Goal: Task Accomplishment & Management: Complete application form

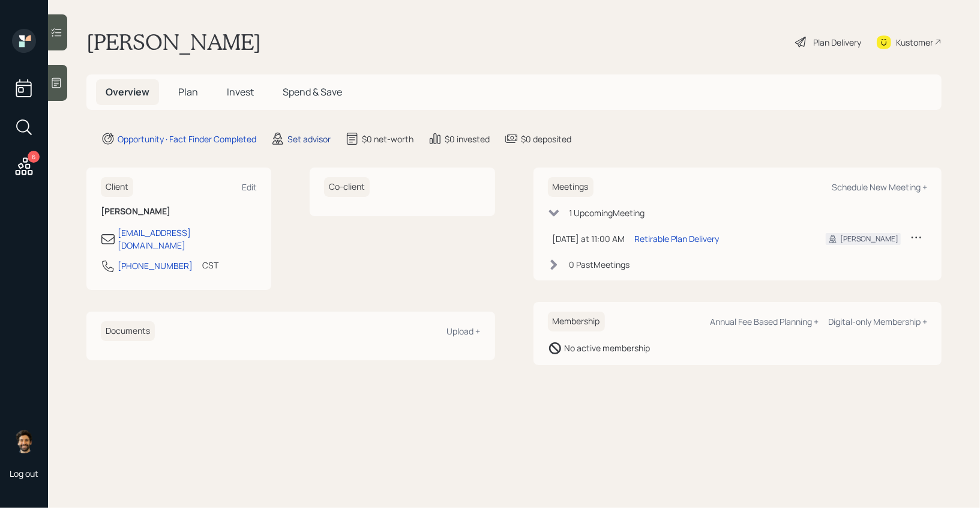
click at [300, 137] on div "Set advisor" at bounding box center [309, 139] width 43 height 13
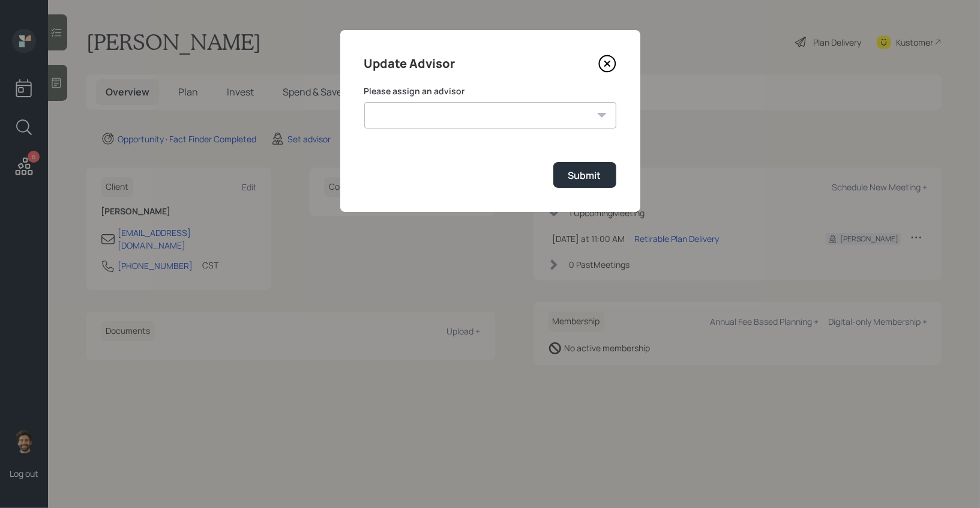
click at [427, 110] on select "[PERSON_NAME] [PERSON_NAME] End [PERSON_NAME] [PERSON_NAME] [PERSON_NAME] [PERS…" at bounding box center [490, 115] width 252 height 26
select select "f14b762f-c7c2-4b89-9227-8fa891345eea"
click at [364, 102] on select "[PERSON_NAME] [PERSON_NAME] End [PERSON_NAME] [PERSON_NAME] [PERSON_NAME] [PERS…" at bounding box center [490, 115] width 252 height 26
click at [573, 175] on div "Submit" at bounding box center [585, 175] width 33 height 13
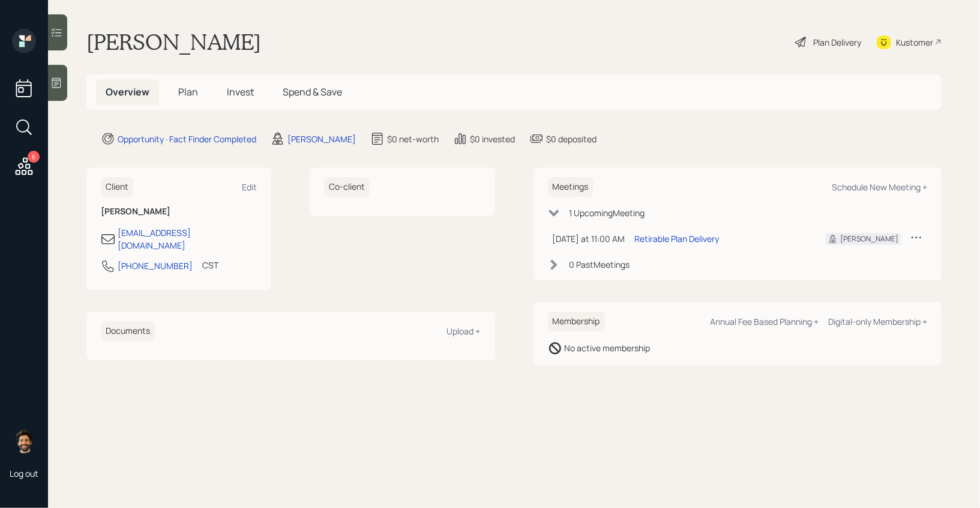
click at [190, 94] on span "Plan" at bounding box center [188, 91] width 20 height 13
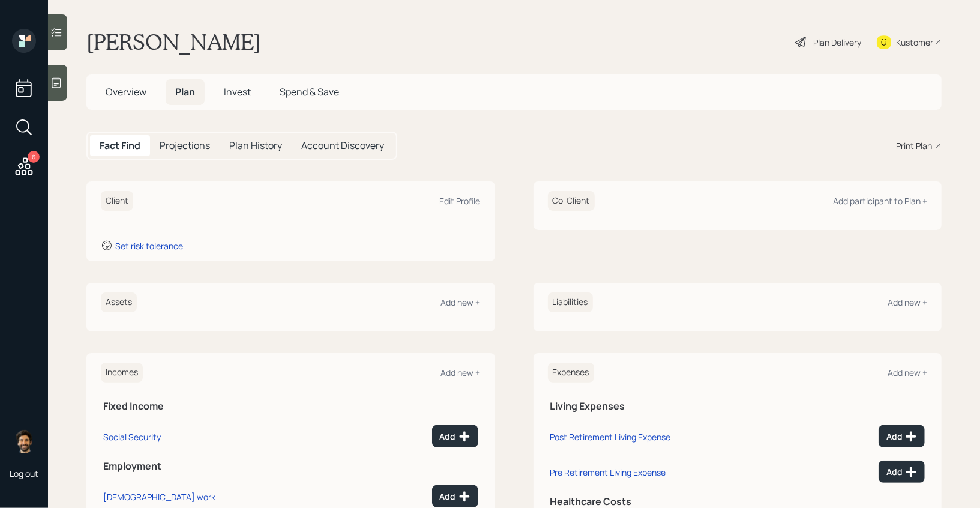
click at [52, 25] on div at bounding box center [57, 32] width 19 height 36
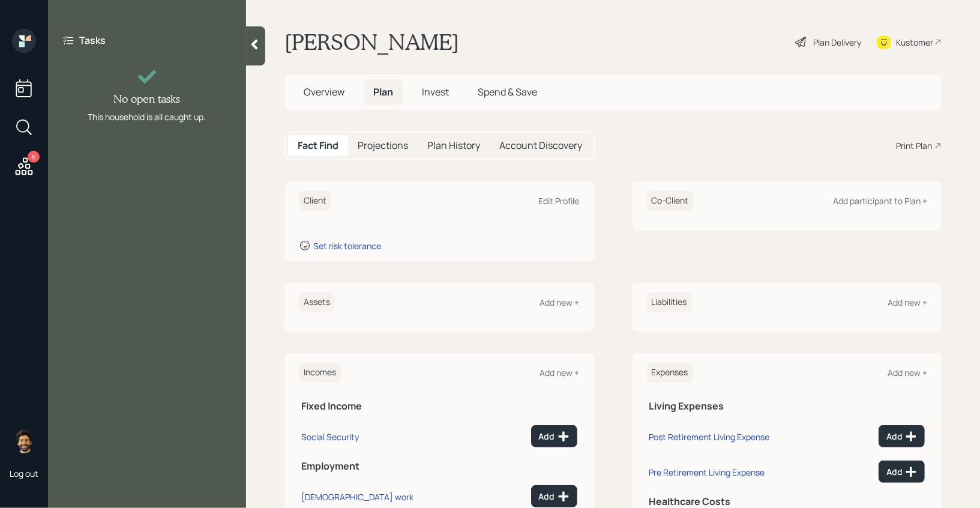
click at [255, 41] on icon at bounding box center [255, 44] width 12 height 12
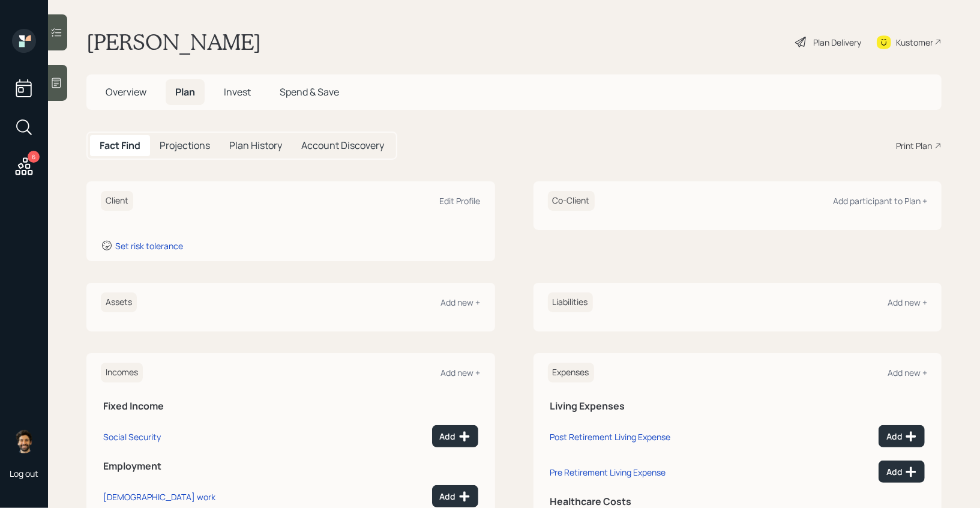
click at [56, 83] on icon at bounding box center [56, 83] width 12 height 12
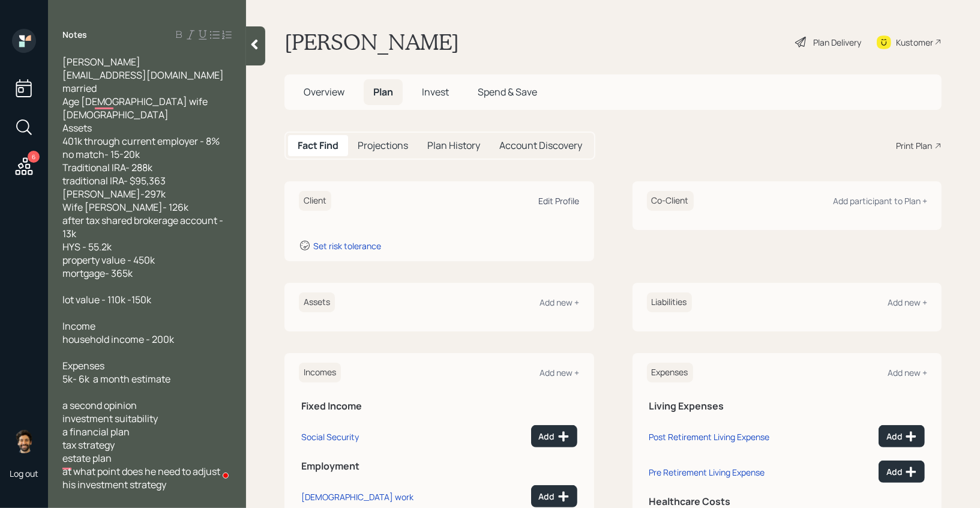
click at [563, 201] on div "Edit Profile" at bounding box center [559, 200] width 41 height 11
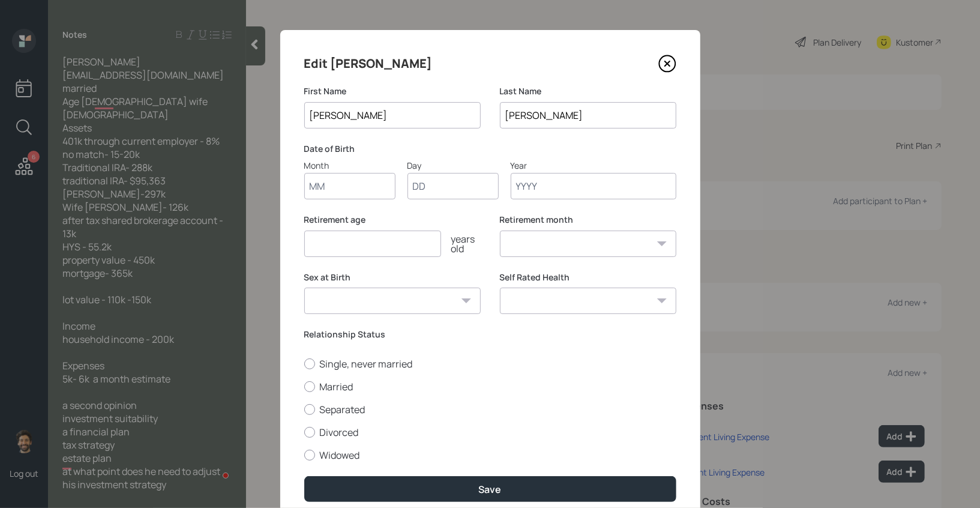
click at [343, 183] on input "Month" at bounding box center [349, 186] width 91 height 26
type input "01"
type input "1988"
select select "1"
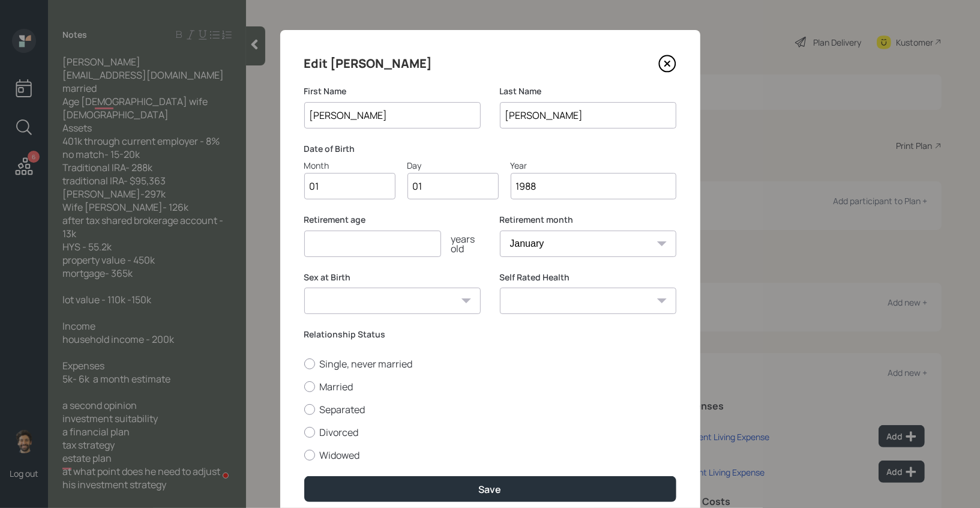
type input "1988"
click at [320, 251] on input "number" at bounding box center [372, 244] width 137 height 26
type input "65"
click at [313, 393] on label "Married" at bounding box center [490, 386] width 372 height 13
click at [304, 387] on input "Married" at bounding box center [304, 386] width 1 height 1
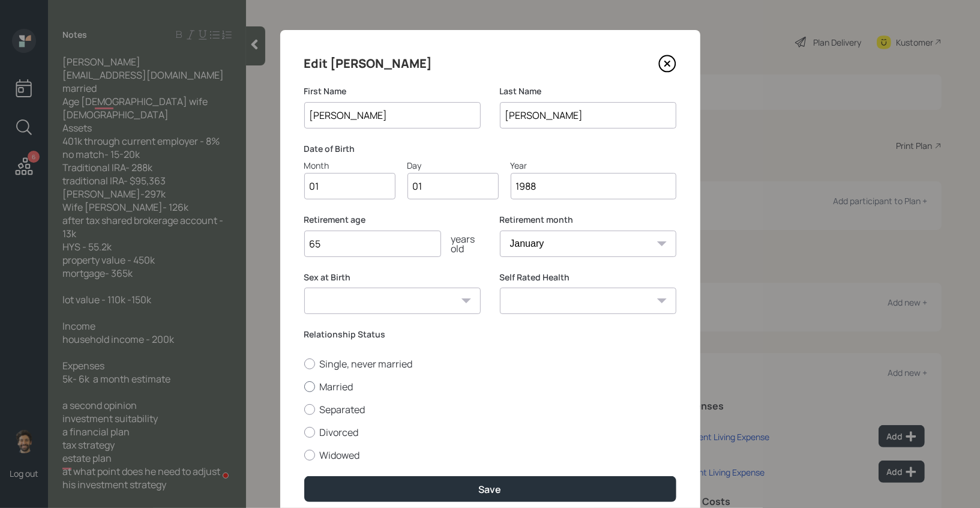
radio input "true"
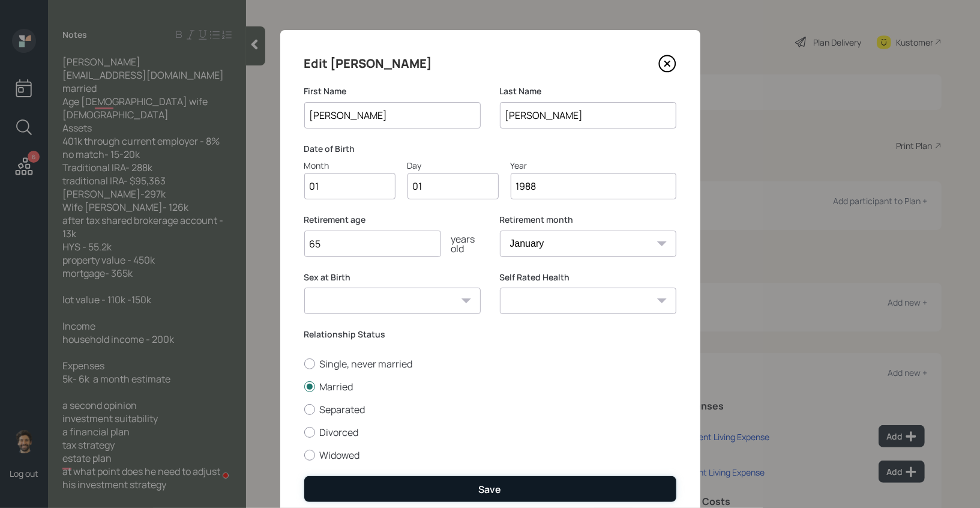
click at [346, 489] on button "Save" at bounding box center [490, 489] width 372 height 26
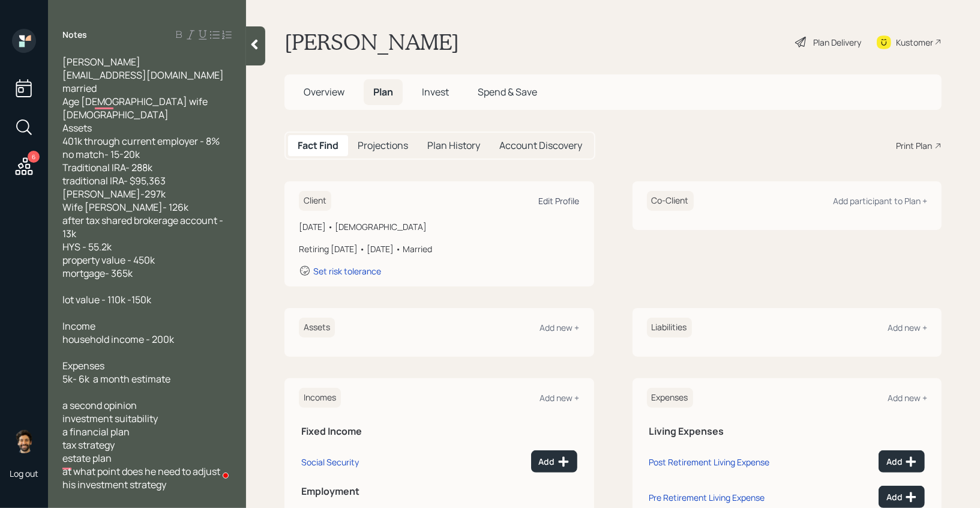
click at [552, 195] on div "Edit Profile" at bounding box center [559, 200] width 41 height 11
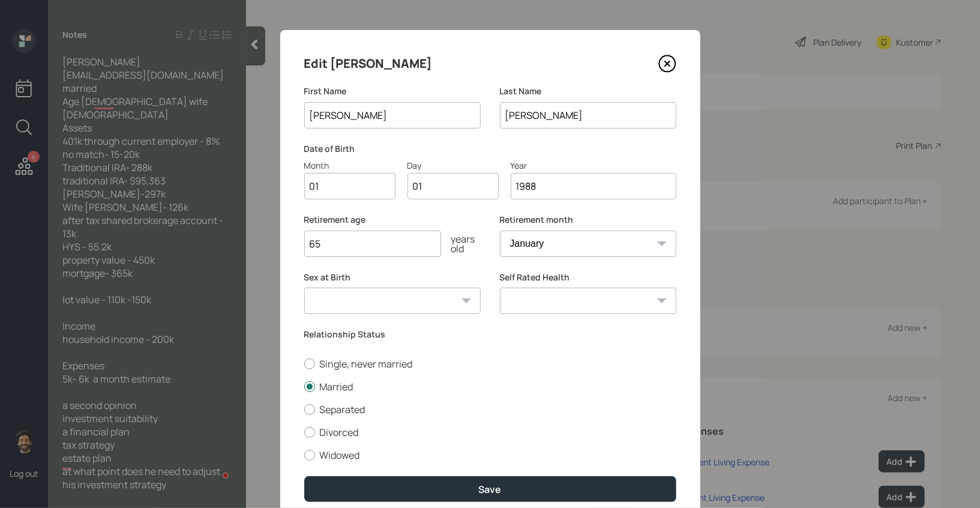
click at [564, 189] on input "1988" at bounding box center [594, 186] width 166 height 26
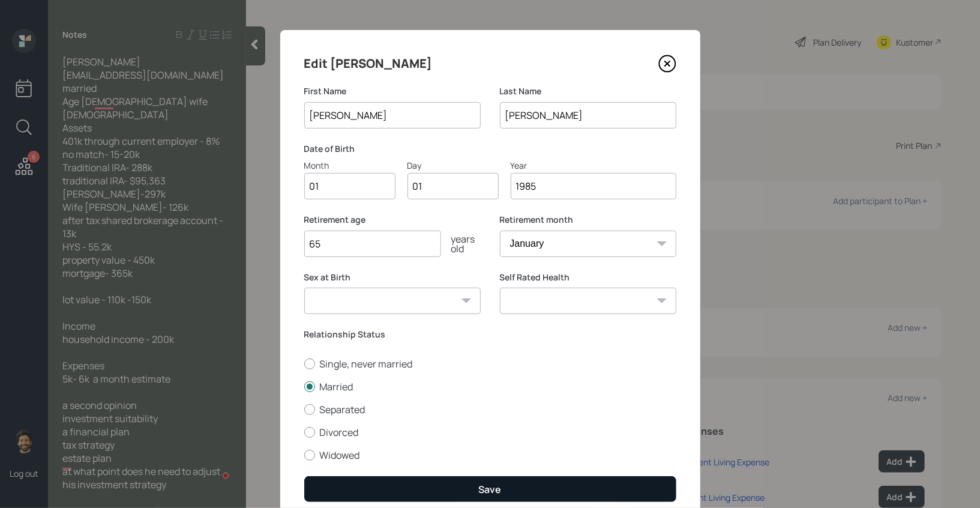
type input "1985"
click at [381, 482] on button "Save" at bounding box center [490, 489] width 372 height 26
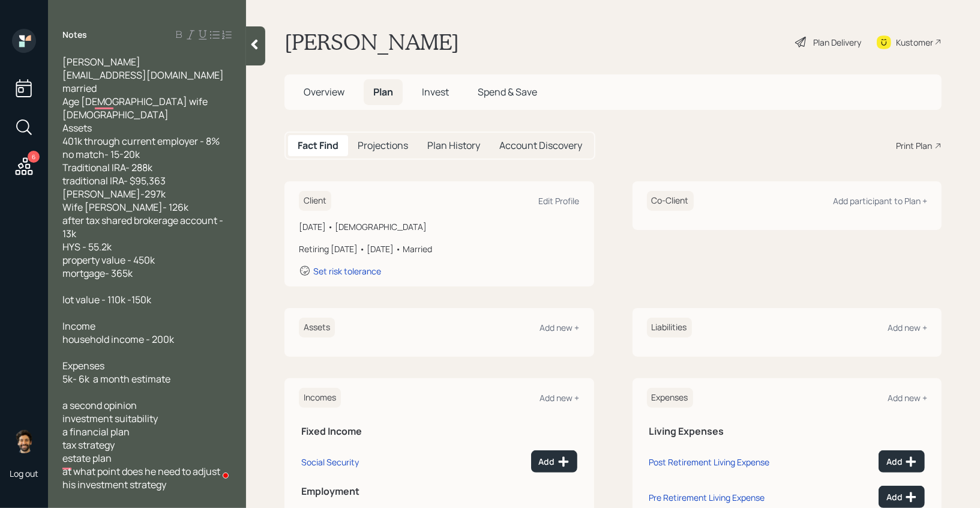
click at [563, 206] on div "Client Edit Profile" at bounding box center [439, 201] width 281 height 20
click at [552, 196] on div "Edit Profile" at bounding box center [559, 200] width 41 height 11
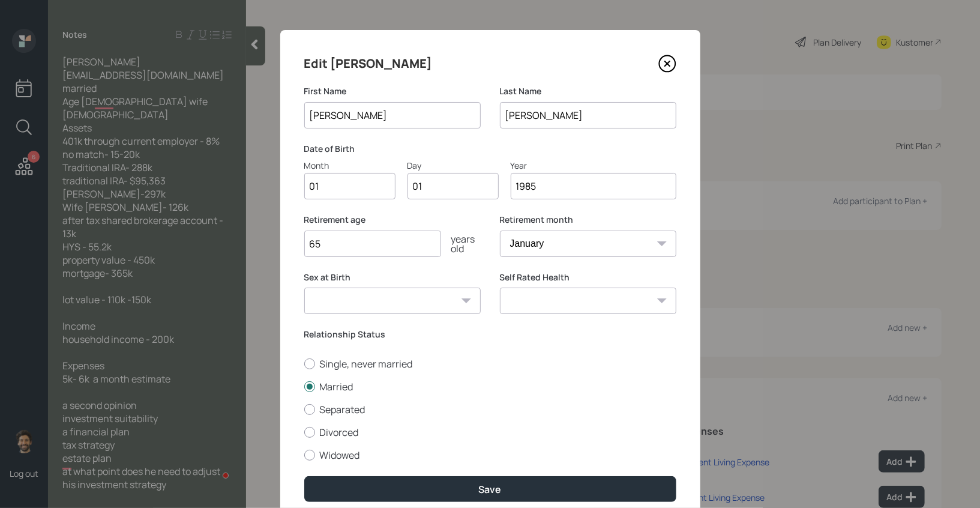
click at [561, 186] on input "1985" at bounding box center [594, 186] width 166 height 26
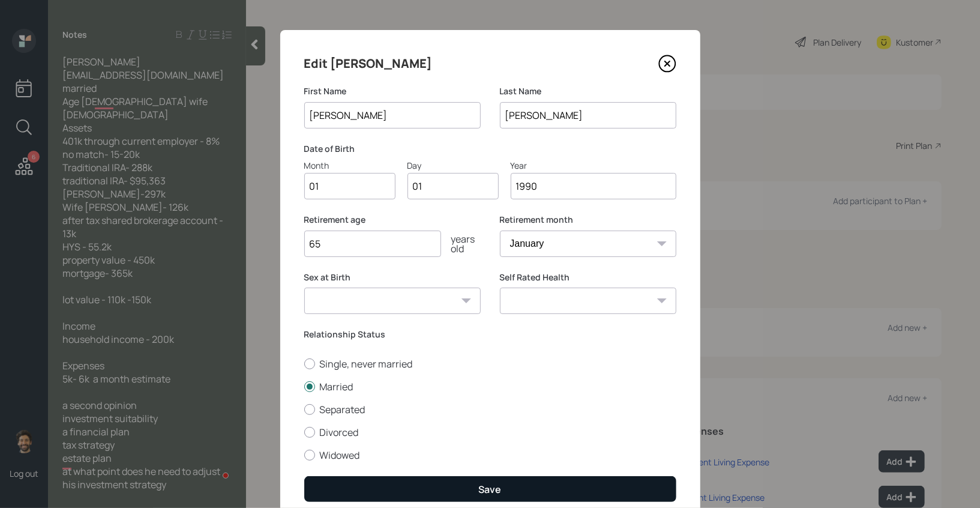
type input "1990"
click at [451, 489] on button "Save" at bounding box center [490, 489] width 372 height 26
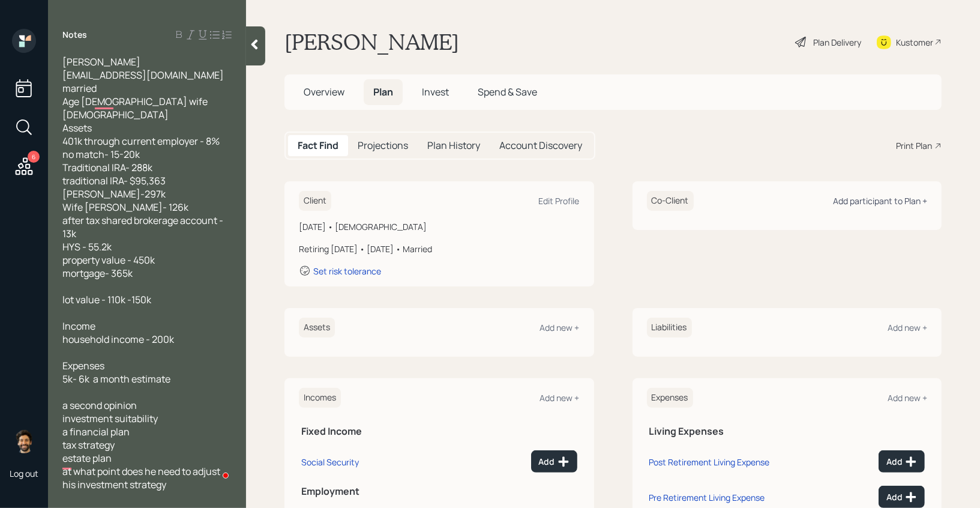
click at [871, 201] on div "Add participant to Plan +" at bounding box center [880, 200] width 94 height 11
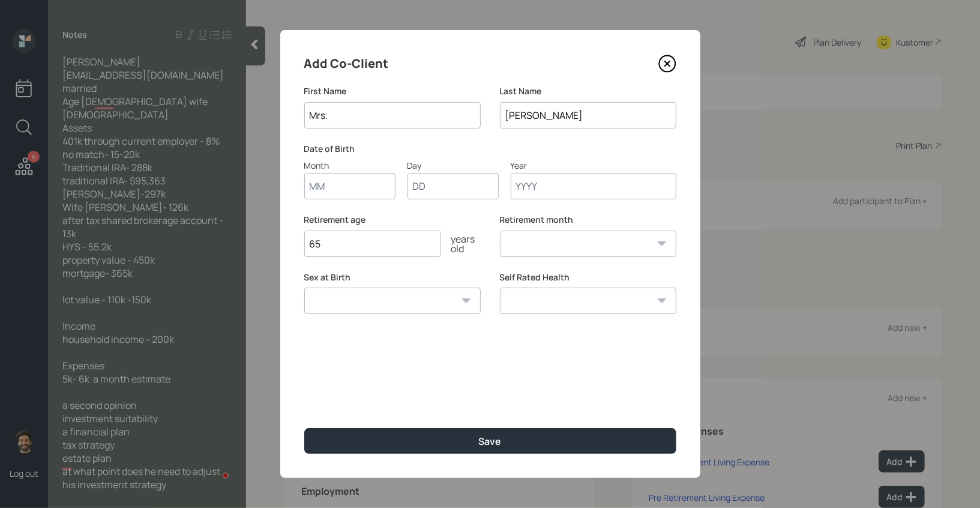
type input "Mrs."
click at [325, 180] on input "Month" at bounding box center [349, 186] width 91 height 26
type input "01"
type input "1990"
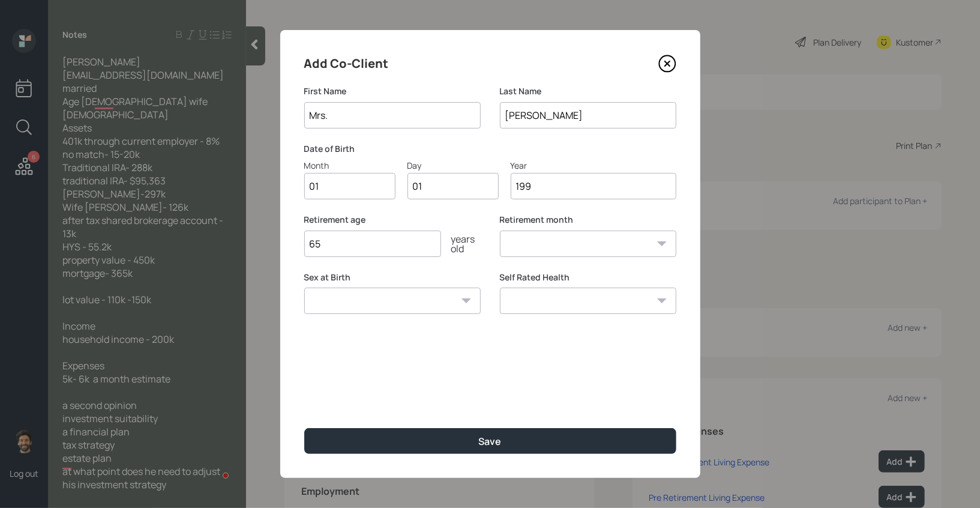
select select "1"
type input "1990"
click at [348, 456] on div "Add Co-Client First Name Mrs. Last Name [PERSON_NAME] Date of Birth Month 01 Da…" at bounding box center [490, 254] width 420 height 448
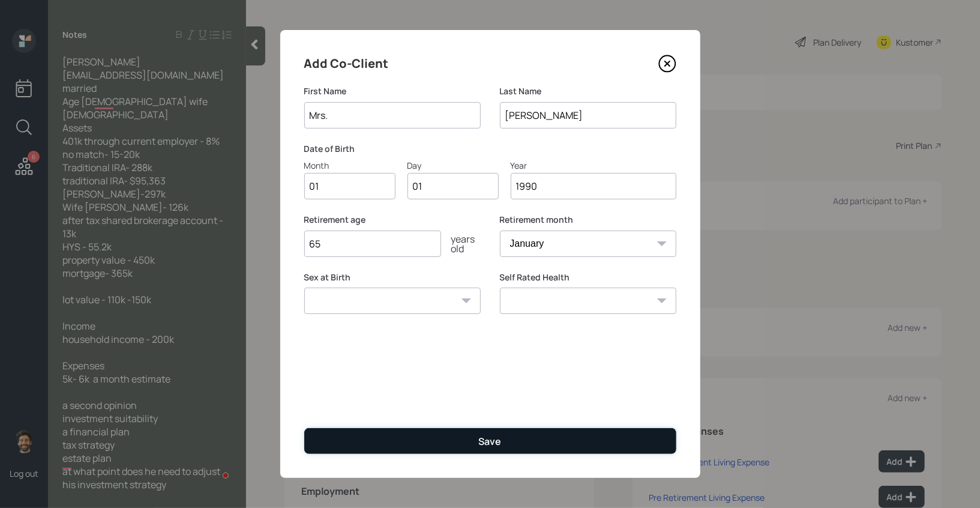
click at [336, 438] on button "Save" at bounding box center [490, 441] width 372 height 26
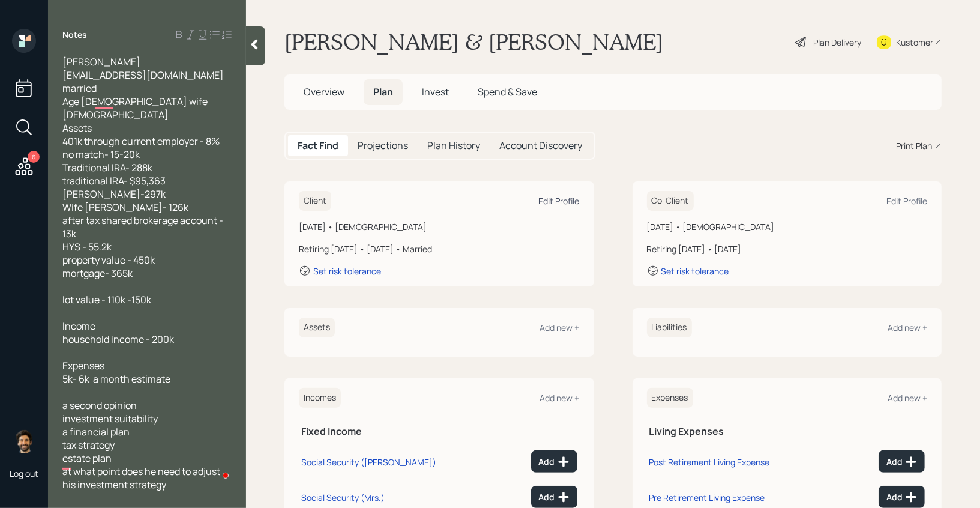
click at [558, 201] on div "Edit Profile" at bounding box center [559, 200] width 41 height 11
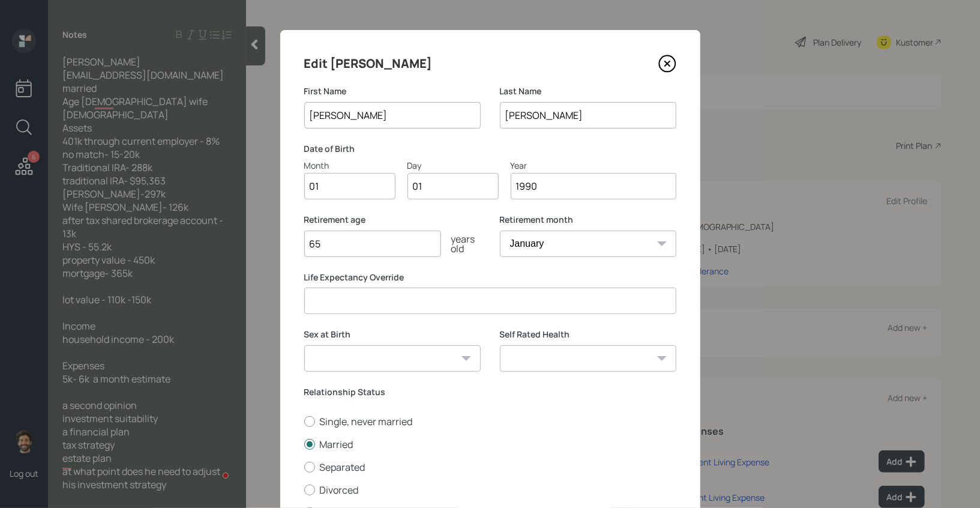
click at [554, 189] on input "1990" at bounding box center [594, 186] width 166 height 26
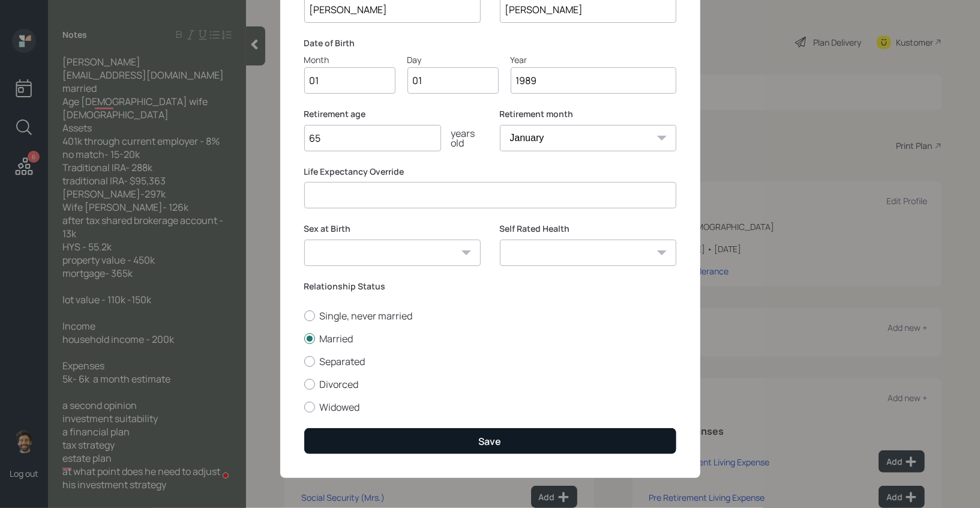
type input "1989"
click at [398, 453] on button "Save" at bounding box center [490, 441] width 372 height 26
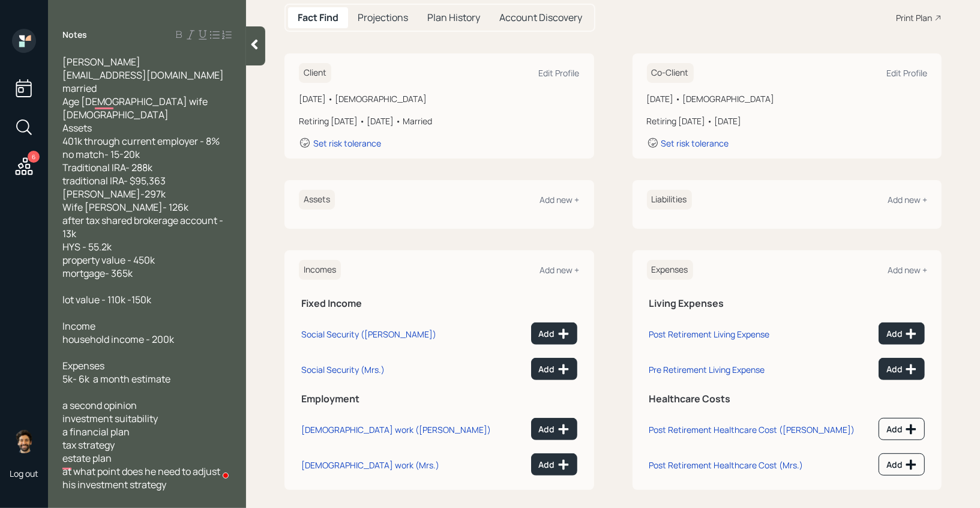
scroll to position [136, 0]
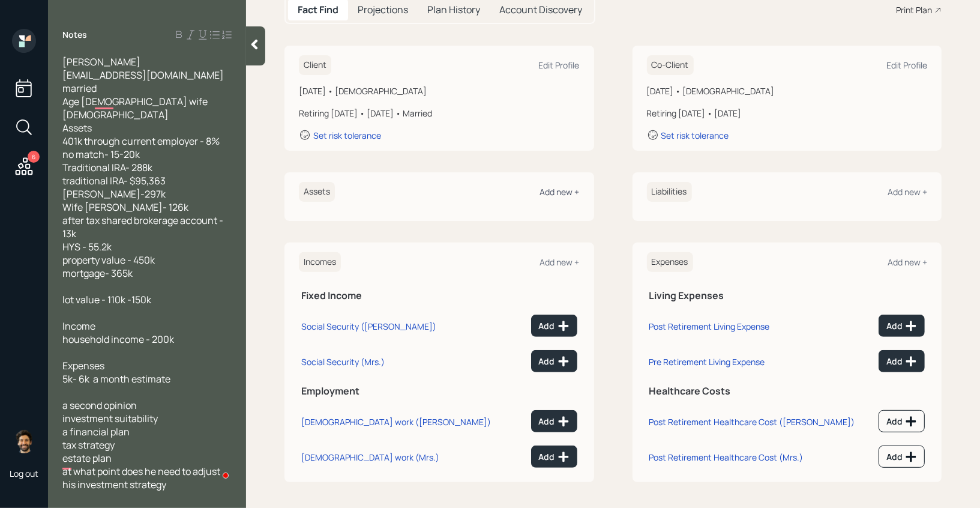
click at [558, 195] on div "Add new +" at bounding box center [560, 191] width 40 height 11
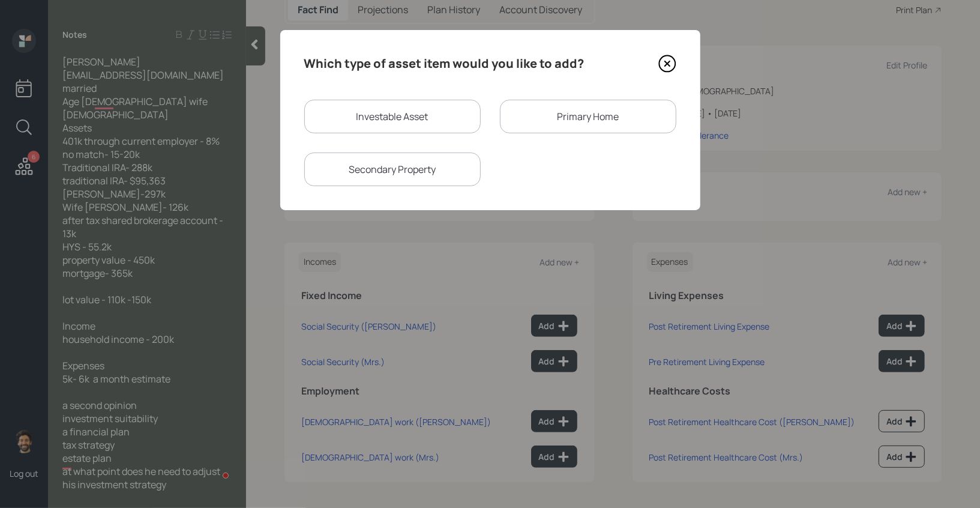
click at [431, 123] on div "Investable Asset" at bounding box center [392, 117] width 177 height 34
select select "taxable"
select select "balanced"
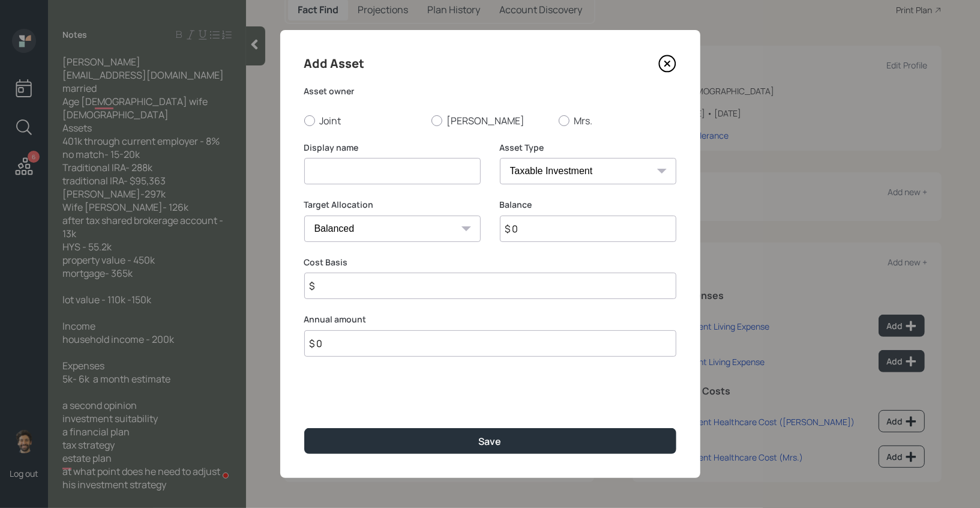
click at [347, 175] on input at bounding box center [392, 171] width 177 height 26
type input "K"
type input "Current 401k"
click at [432, 125] on label "[PERSON_NAME]" at bounding box center [491, 120] width 118 height 13
click at [431, 121] on input "[PERSON_NAME]" at bounding box center [431, 120] width 1 height 1
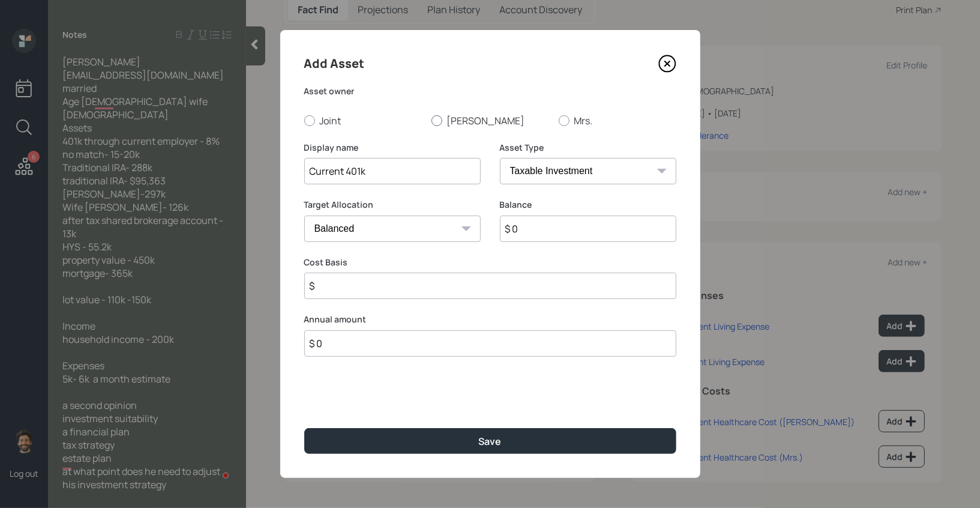
radio input "true"
click at [532, 220] on input "$ 0" at bounding box center [588, 229] width 177 height 26
type input "$ 20,000"
click at [535, 169] on select "SEP [PERSON_NAME] IRA 401(k) [PERSON_NAME] 401(k) 403(b) [PERSON_NAME] 403(b) 4…" at bounding box center [588, 171] width 177 height 26
select select "company_sponsored"
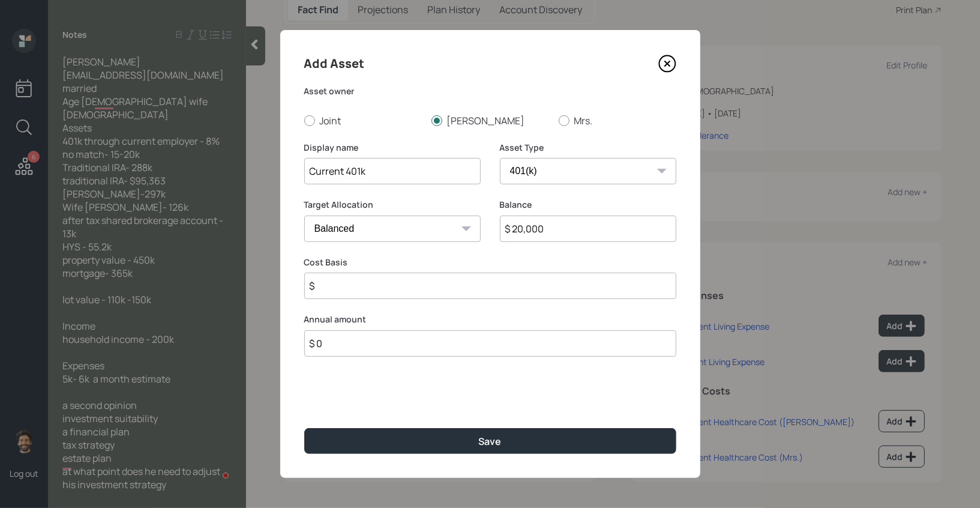
click at [500, 158] on select "SEP [PERSON_NAME] IRA 401(k) [PERSON_NAME] 401(k) 403(b) [PERSON_NAME] 403(b) 4…" at bounding box center [588, 171] width 177 height 26
click at [390, 286] on input "number" at bounding box center [383, 286] width 159 height 26
type input "0"
click at [440, 455] on div "Add Asset Asset owner Joint [PERSON_NAME] Mrs. Display name Current 401k Asset …" at bounding box center [490, 254] width 420 height 448
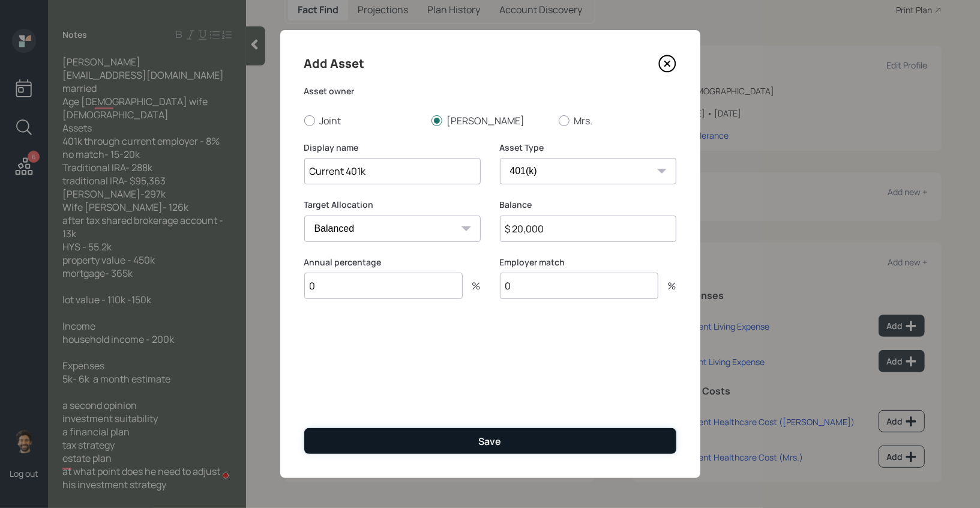
click at [425, 440] on button "Save" at bounding box center [490, 441] width 372 height 26
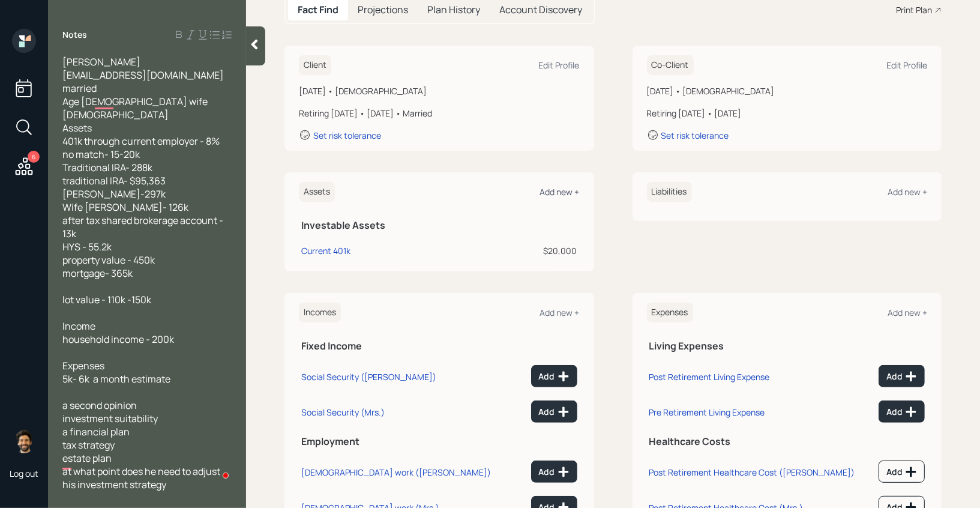
click at [548, 195] on div "Add new +" at bounding box center [560, 191] width 40 height 11
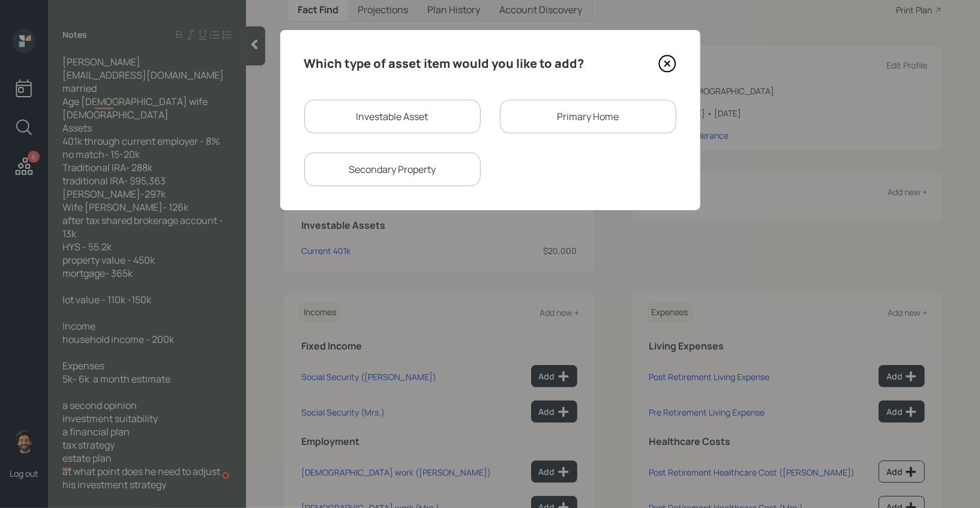
click at [406, 122] on div "Investable Asset" at bounding box center [392, 117] width 177 height 34
select select "taxable"
select select "balanced"
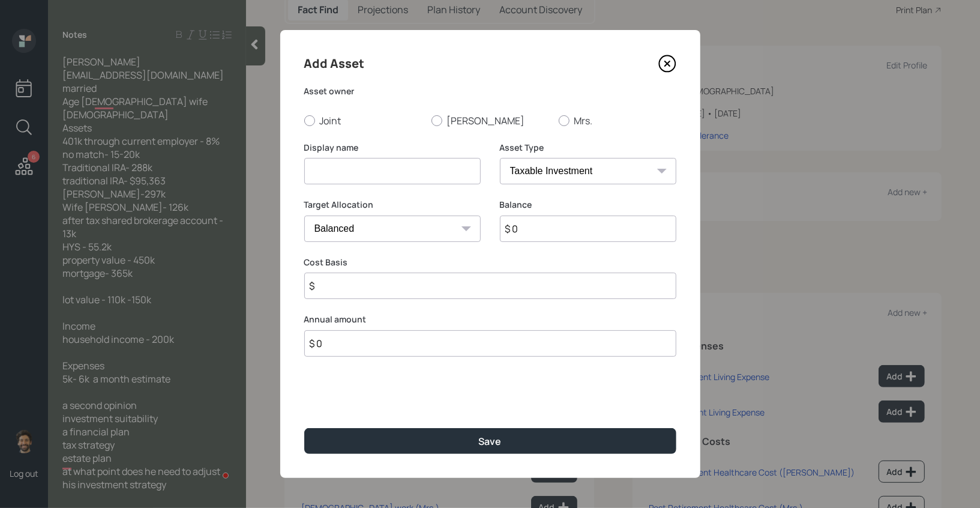
click at [334, 162] on input at bounding box center [392, 171] width 177 height 26
type input "Trad IRA"
click at [525, 239] on input "$ 0" at bounding box center [588, 229] width 177 height 26
type input "$ 288,000"
click at [516, 163] on select "SEP [PERSON_NAME] IRA 401(k) [PERSON_NAME] 401(k) 403(b) [PERSON_NAME] 403(b) 4…" at bounding box center [588, 171] width 177 height 26
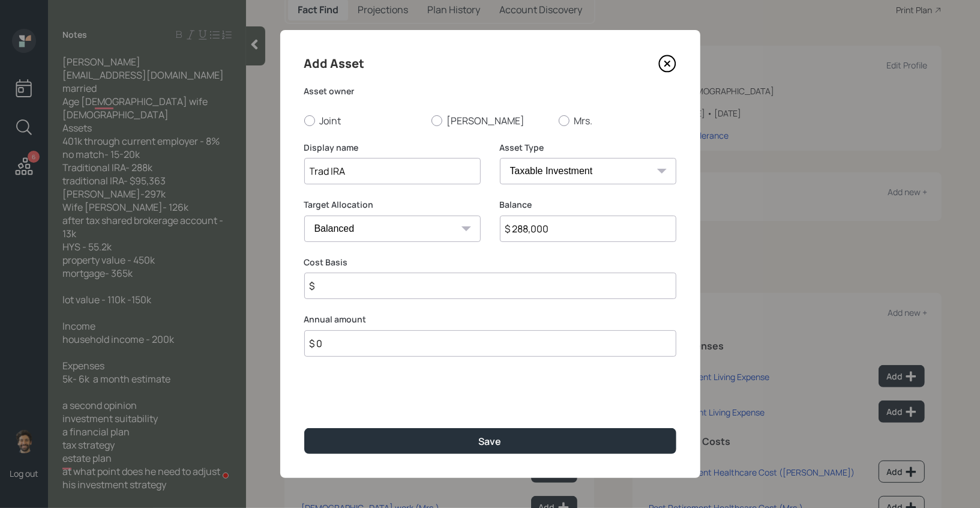
select select "ira"
click at [500, 158] on select "SEP [PERSON_NAME] IRA 401(k) [PERSON_NAME] 401(k) 403(b) [PERSON_NAME] 403(b) 4…" at bounding box center [588, 171] width 177 height 26
click at [348, 289] on input "$" at bounding box center [490, 286] width 372 height 26
type input "$ 0"
click at [442, 119] on div at bounding box center [437, 120] width 11 height 11
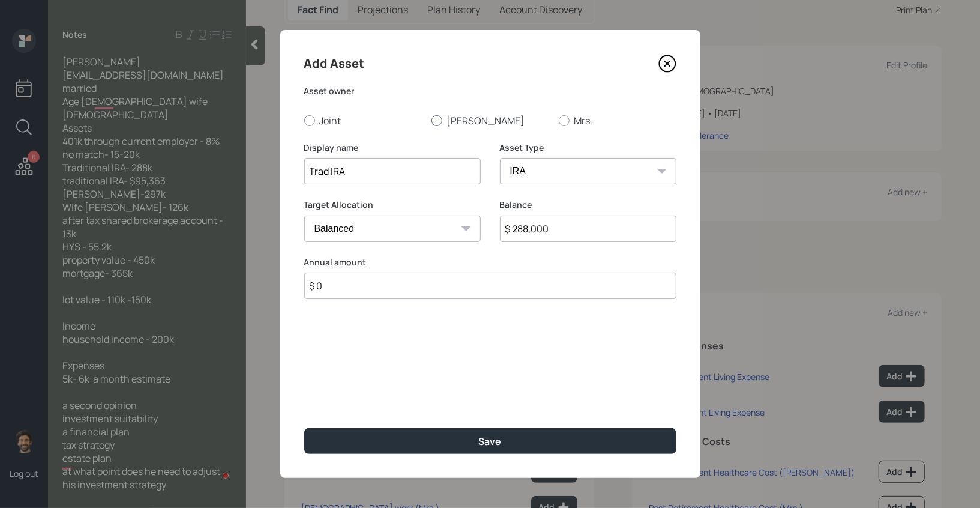
click at [432, 120] on input "[PERSON_NAME]" at bounding box center [431, 120] width 1 height 1
radio input "true"
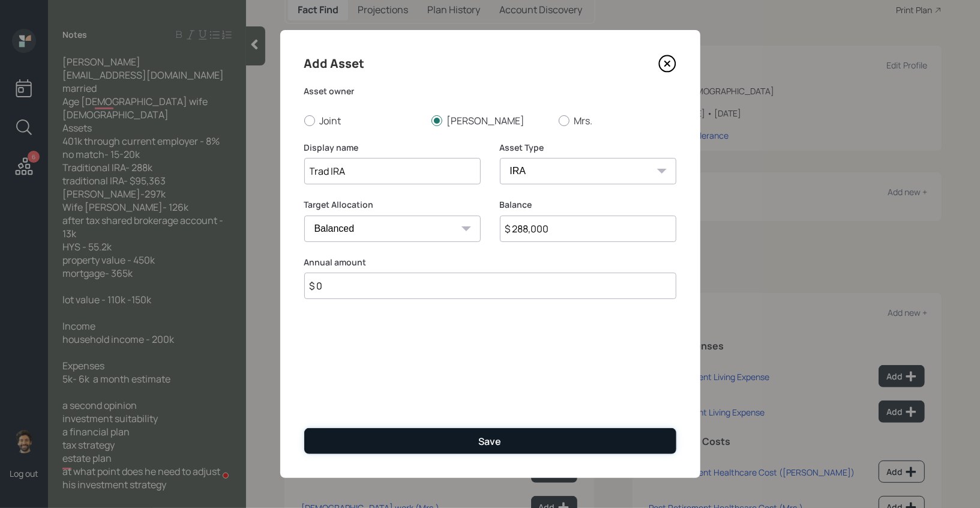
click at [358, 436] on button "Save" at bounding box center [490, 441] width 372 height 26
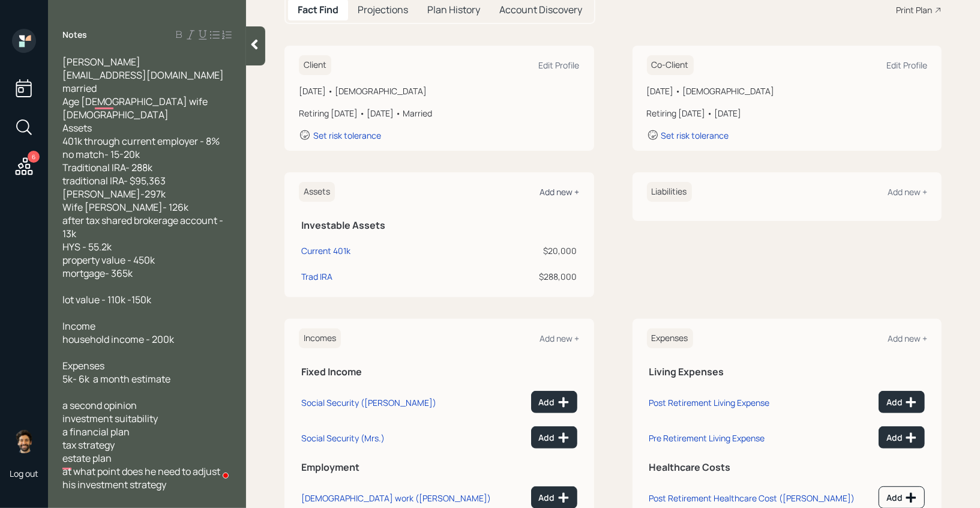
click at [570, 190] on div "Add new +" at bounding box center [560, 191] width 40 height 11
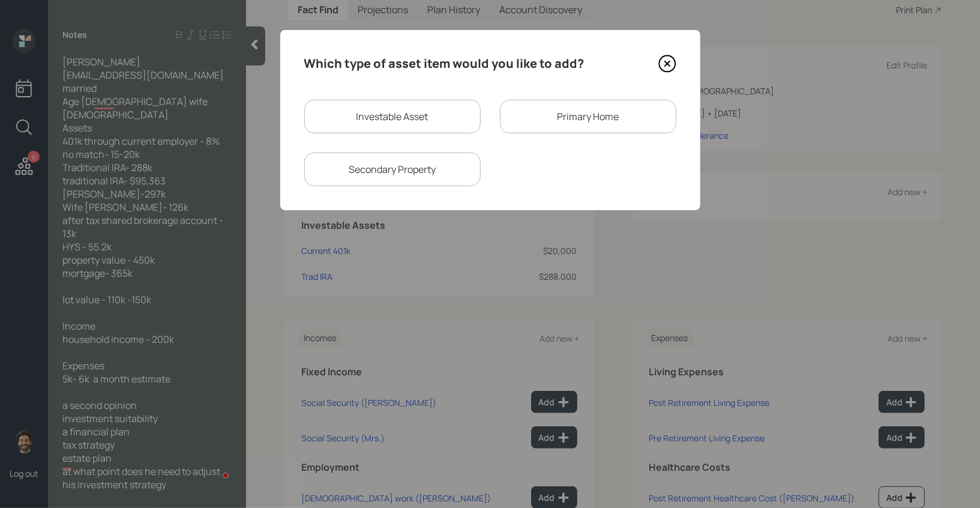
click at [347, 119] on div "Investable Asset" at bounding box center [392, 117] width 177 height 34
select select "taxable"
select select "balanced"
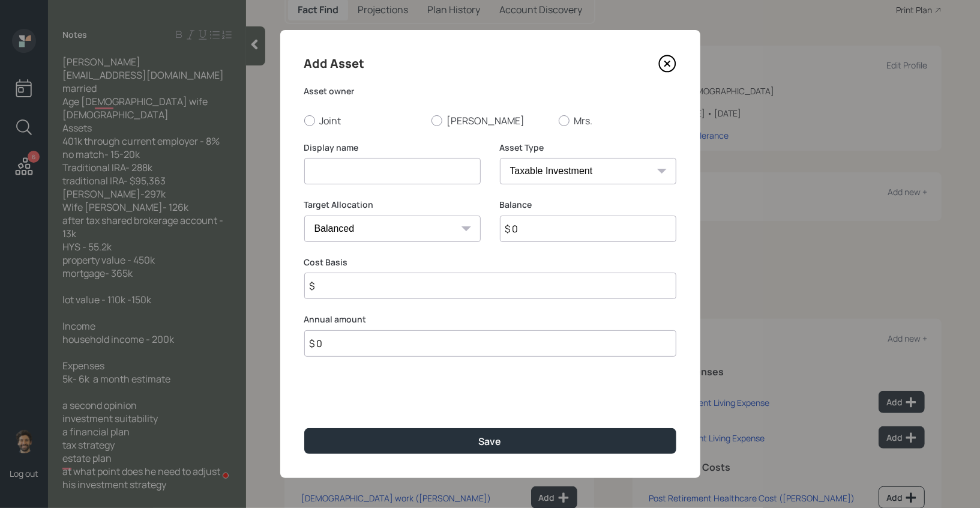
click at [327, 173] on input at bounding box center [392, 171] width 177 height 26
type input "Trad IRA"
click at [564, 232] on input "$ 0" at bounding box center [588, 229] width 177 height 26
type input "$ 95,000"
click at [449, 121] on label "[PERSON_NAME]" at bounding box center [491, 120] width 118 height 13
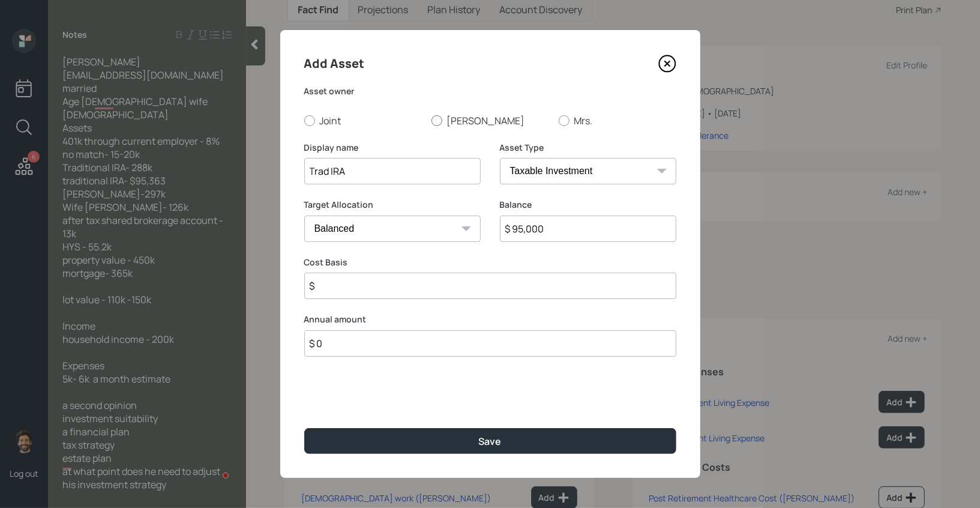
click at [432, 121] on input "[PERSON_NAME]" at bounding box center [431, 120] width 1 height 1
radio input "true"
click at [551, 178] on select "SEP [PERSON_NAME] IRA 401(k) [PERSON_NAME] 401(k) 403(b) [PERSON_NAME] 403(b) 4…" at bounding box center [588, 171] width 177 height 26
select select "ira"
click at [500, 158] on select "SEP [PERSON_NAME] IRA 401(k) [PERSON_NAME] 401(k) 403(b) [PERSON_NAME] 403(b) 4…" at bounding box center [588, 171] width 177 height 26
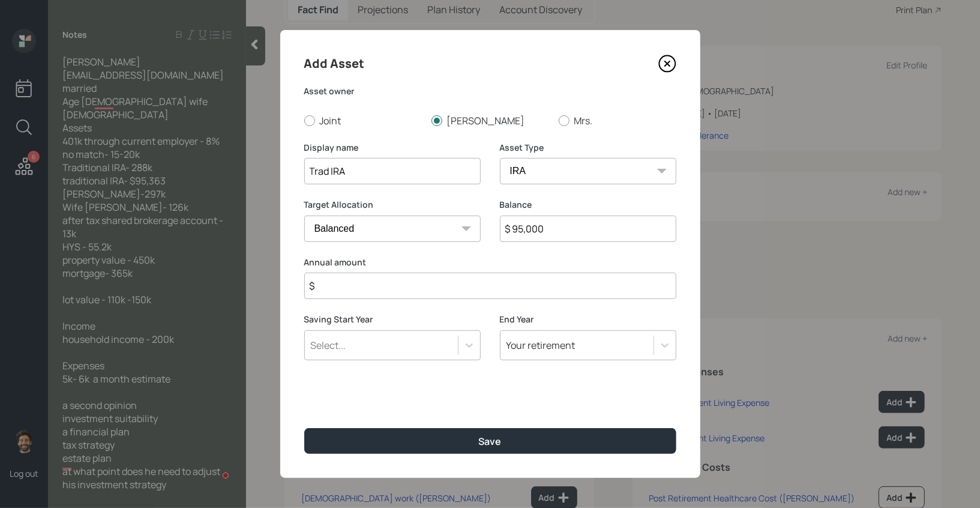
click at [361, 291] on input "$" at bounding box center [490, 286] width 372 height 26
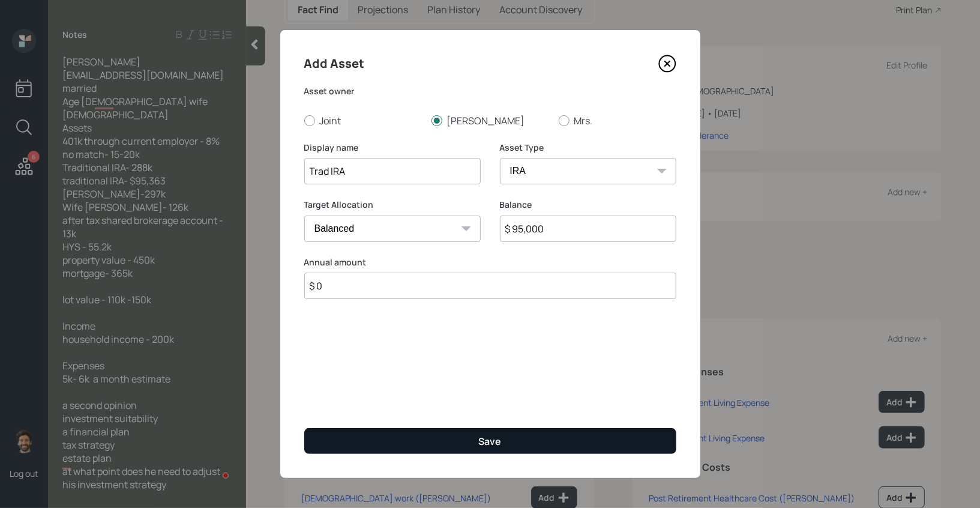
type input "$ 0"
click at [366, 444] on button "Save" at bounding box center [490, 441] width 372 height 26
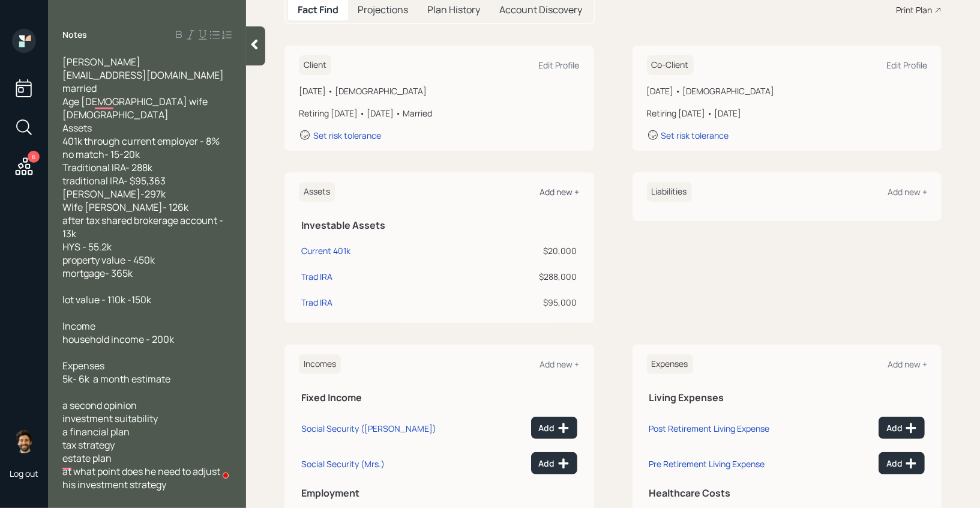
click at [555, 191] on div "Add new +" at bounding box center [560, 191] width 40 height 11
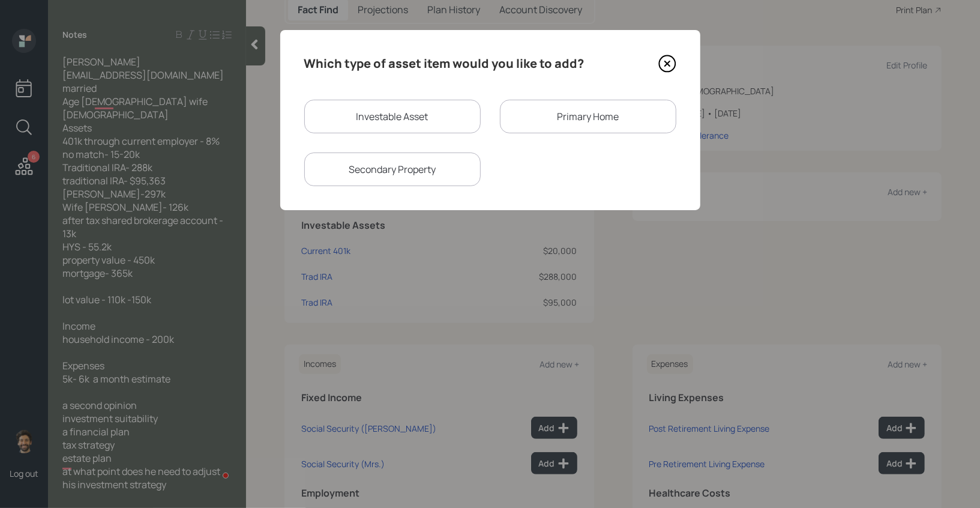
click at [389, 115] on div "Investable Asset" at bounding box center [392, 117] width 177 height 34
select select "taxable"
select select "balanced"
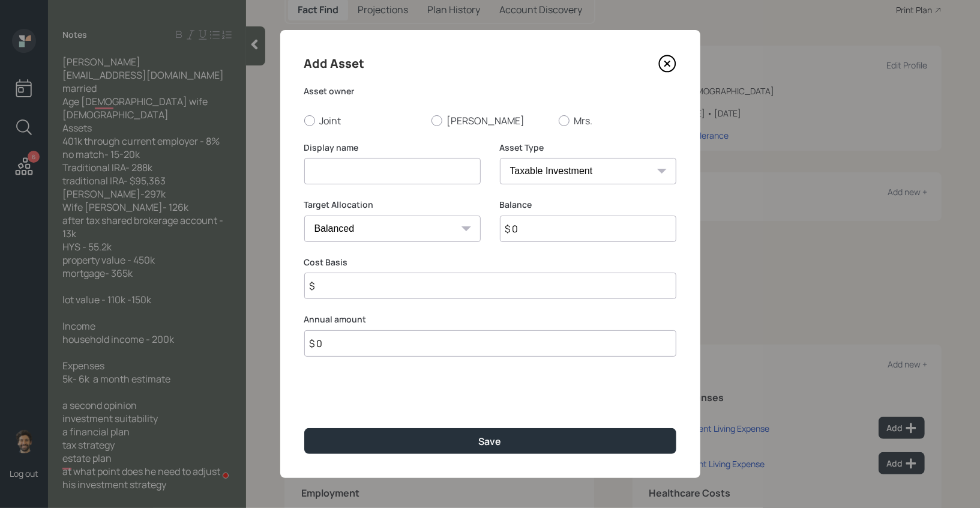
click at [333, 177] on input at bounding box center [392, 171] width 177 height 26
type input "[PERSON_NAME]"
click at [536, 223] on input "$ 0" at bounding box center [588, 229] width 177 height 26
type input "$ 297,000"
click at [541, 177] on select "SEP [PERSON_NAME] IRA 401(k) [PERSON_NAME] 401(k) 403(b) [PERSON_NAME] 403(b) 4…" at bounding box center [588, 171] width 177 height 26
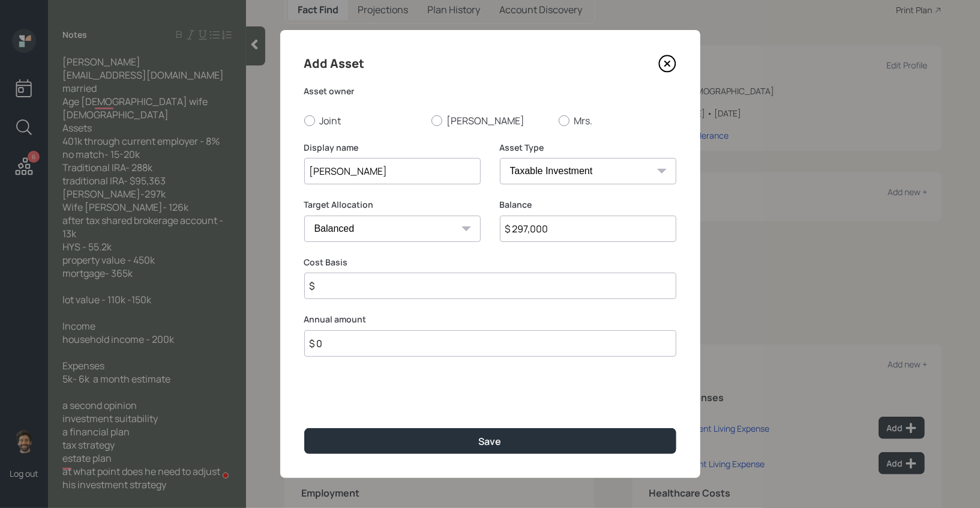
select select "roth_ira"
click at [500, 158] on select "SEP [PERSON_NAME] IRA 401(k) [PERSON_NAME] 401(k) 403(b) [PERSON_NAME] 403(b) 4…" at bounding box center [588, 171] width 177 height 26
type input "$"
click at [441, 122] on div at bounding box center [437, 120] width 11 height 11
click at [432, 121] on input "[PERSON_NAME]" at bounding box center [431, 120] width 1 height 1
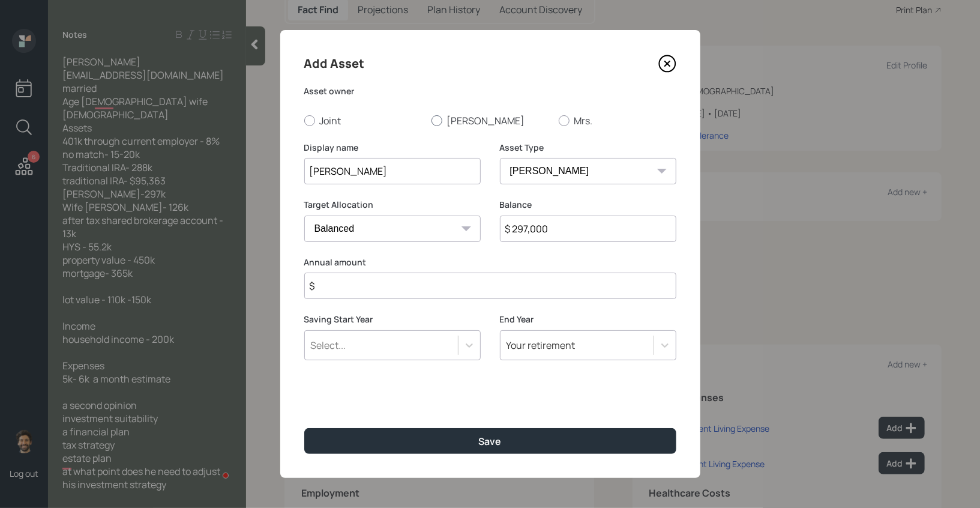
radio input "true"
click at [360, 289] on input "$" at bounding box center [490, 286] width 372 height 26
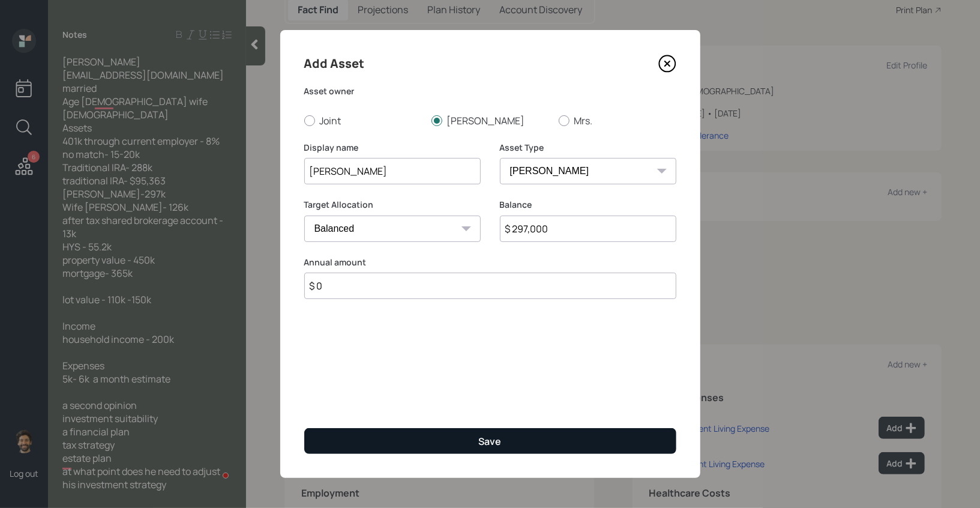
type input "$ 0"
click at [341, 442] on button "Save" at bounding box center [490, 441] width 372 height 26
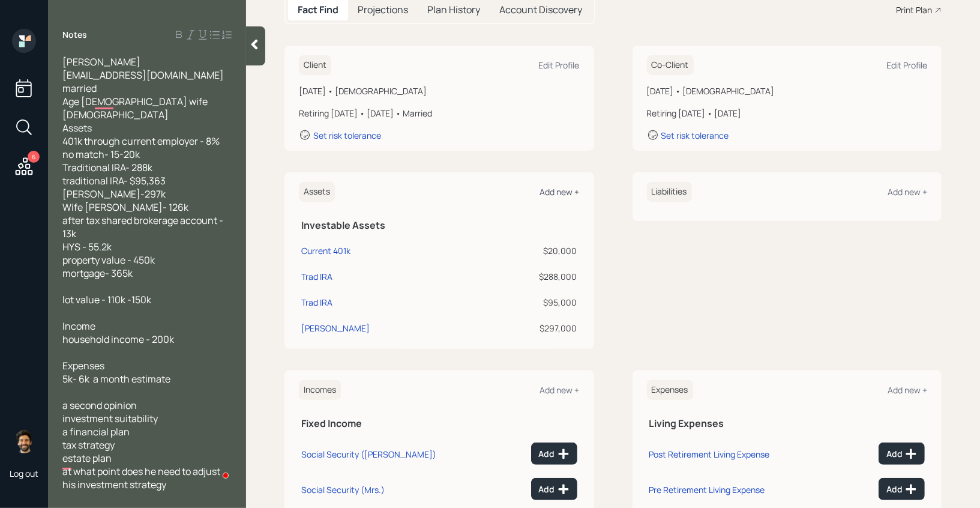
click at [555, 193] on div "Add new +" at bounding box center [560, 191] width 40 height 11
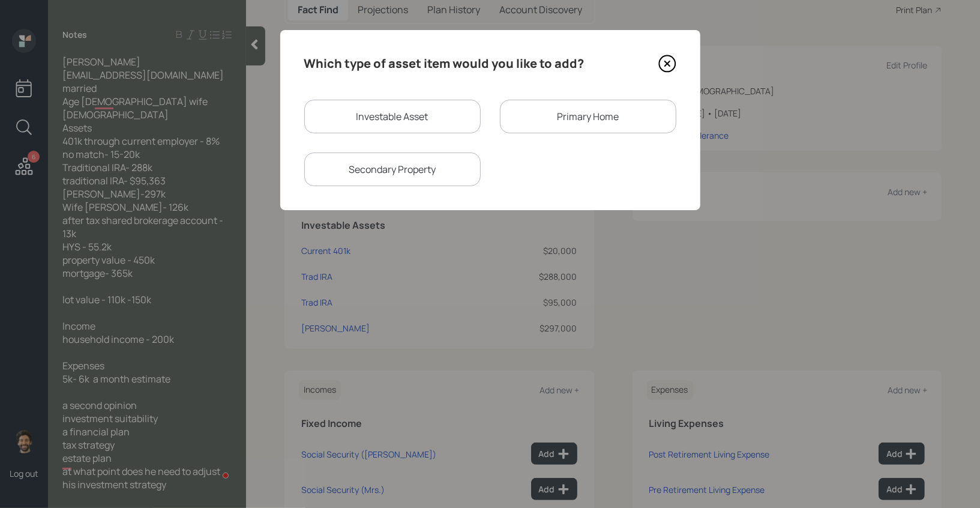
click at [372, 110] on div "Investable Asset" at bounding box center [392, 117] width 177 height 34
select select "taxable"
select select "balanced"
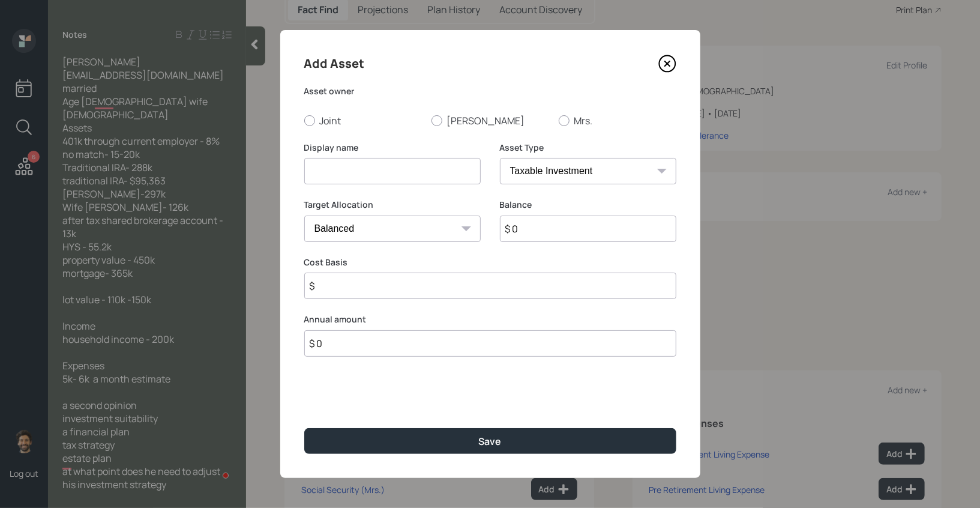
click at [359, 179] on input at bounding box center [392, 171] width 177 height 26
type input "Brokerage"
click at [575, 228] on input "$ 0" at bounding box center [588, 229] width 177 height 26
type input "$ 13,000"
click at [555, 162] on select "SEP [PERSON_NAME] IRA 401(k) [PERSON_NAME] 401(k) 403(b) [PERSON_NAME] 403(b) 4…" at bounding box center [588, 171] width 177 height 26
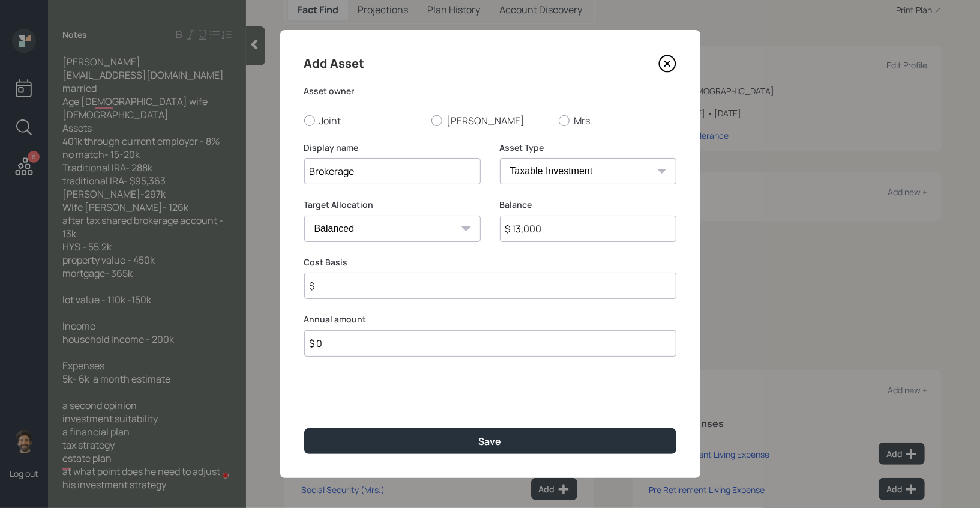
click at [500, 158] on select "SEP [PERSON_NAME] IRA 401(k) [PERSON_NAME] 401(k) 403(b) [PERSON_NAME] 403(b) 4…" at bounding box center [588, 171] width 177 height 26
click at [347, 288] on input "$" at bounding box center [490, 286] width 372 height 26
type input "$ 5,000"
click at [317, 119] on label "Joint" at bounding box center [363, 120] width 118 height 13
click at [304, 120] on input "Joint" at bounding box center [304, 120] width 1 height 1
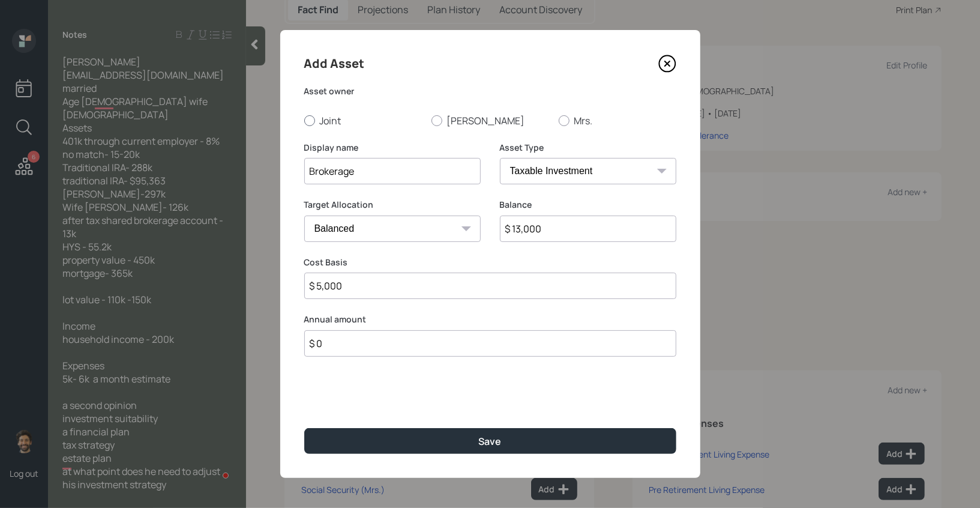
radio input "true"
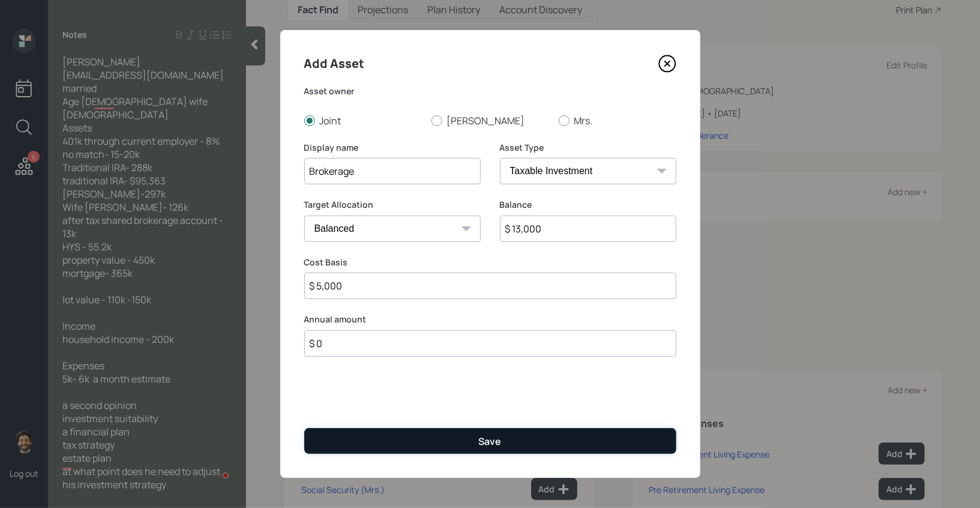
click at [374, 443] on button "Save" at bounding box center [490, 441] width 372 height 26
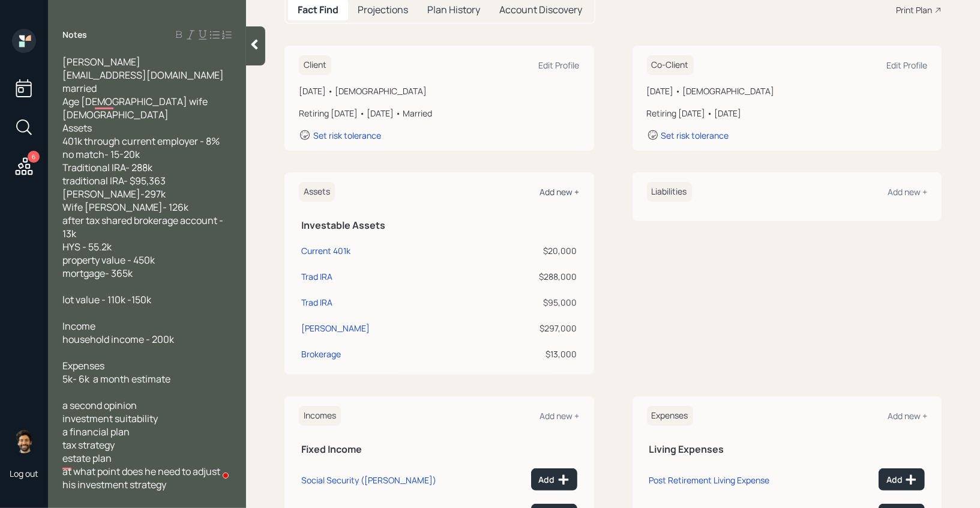
click at [556, 191] on div "Add new +" at bounding box center [560, 191] width 40 height 11
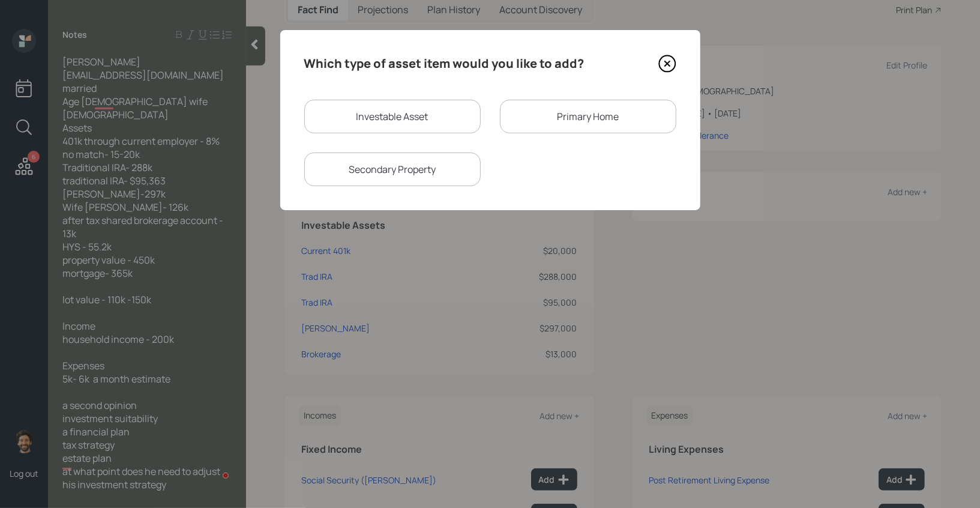
click at [387, 122] on div "Investable Asset" at bounding box center [392, 117] width 177 height 34
select select "taxable"
select select "balanced"
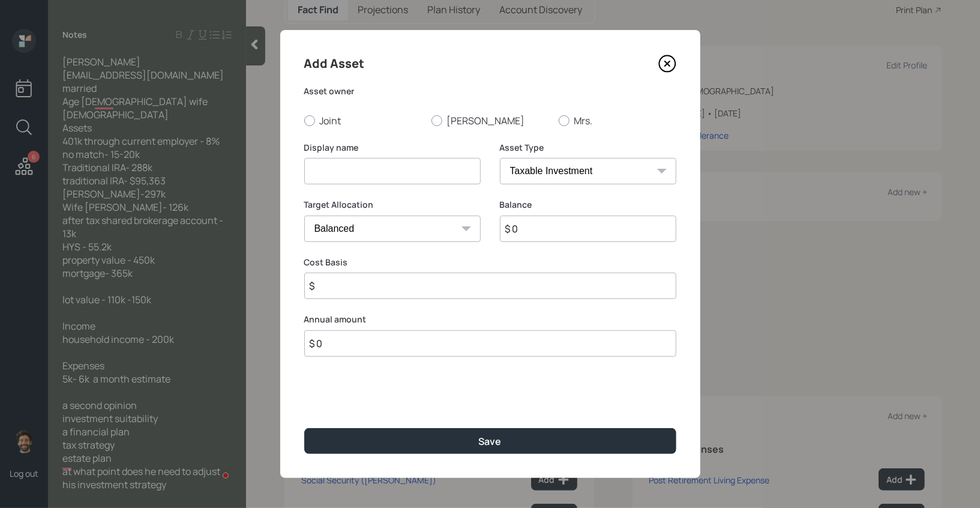
click at [348, 171] on input at bounding box center [392, 171] width 177 height 26
type input "HYS"
click at [551, 228] on input "$ 0" at bounding box center [588, 229] width 177 height 26
type input "$ 55,000"
click at [307, 129] on div "Add Asset Asset owner Joint [PERSON_NAME] Mrs. Display name HYS Asset Type SEP …" at bounding box center [490, 254] width 420 height 448
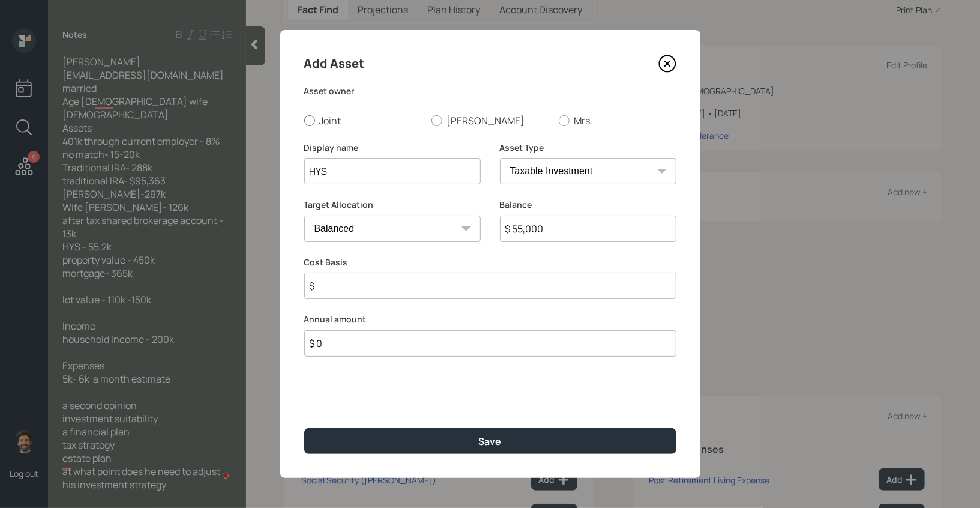
click at [309, 118] on div at bounding box center [309, 120] width 11 height 11
click at [304, 120] on input "Joint" at bounding box center [304, 120] width 1 height 1
radio input "true"
click at [504, 164] on select "SEP [PERSON_NAME] IRA 401(k) [PERSON_NAME] 401(k) 403(b) [PERSON_NAME] 403(b) 4…" at bounding box center [588, 171] width 177 height 26
select select "emergency_fund"
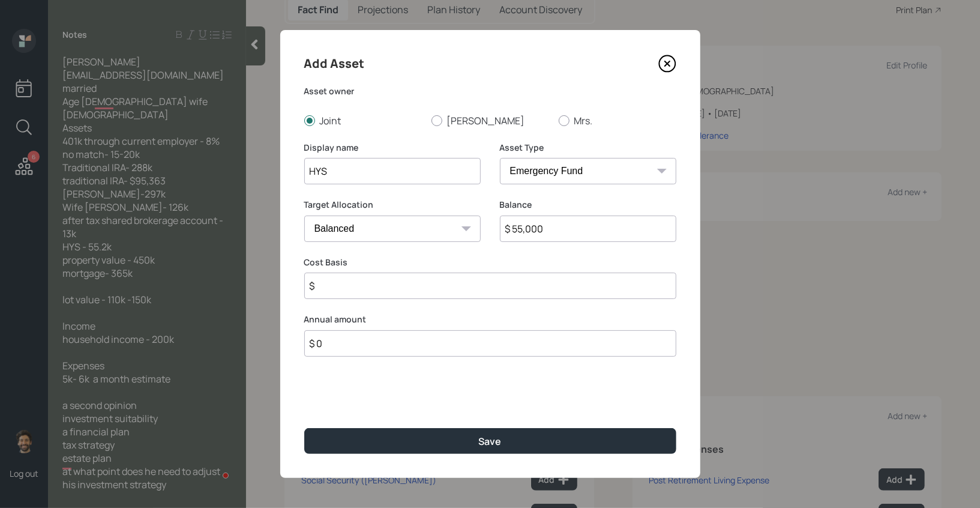
click at [500, 158] on select "SEP [PERSON_NAME] IRA 401(k) [PERSON_NAME] 401(k) 403(b) [PERSON_NAME] 403(b) 4…" at bounding box center [588, 171] width 177 height 26
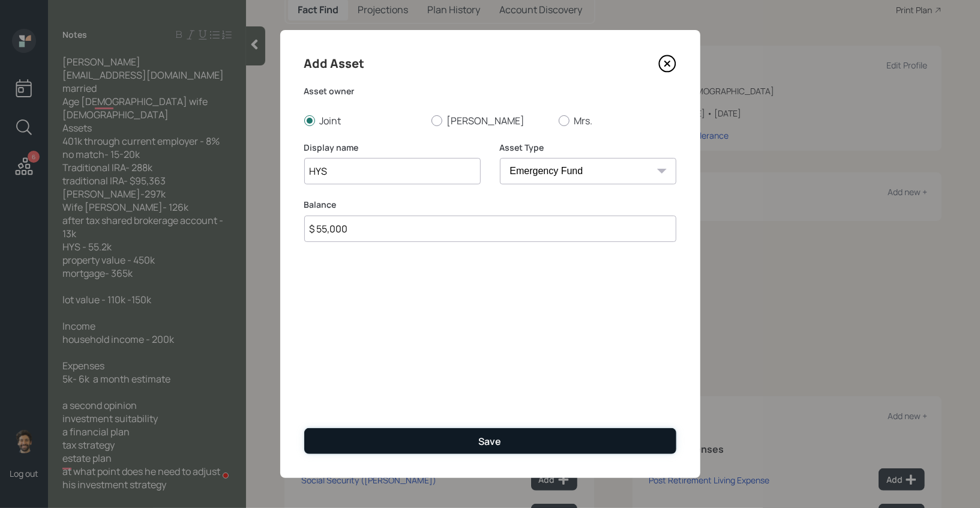
click at [358, 430] on button "Save" at bounding box center [490, 441] width 372 height 26
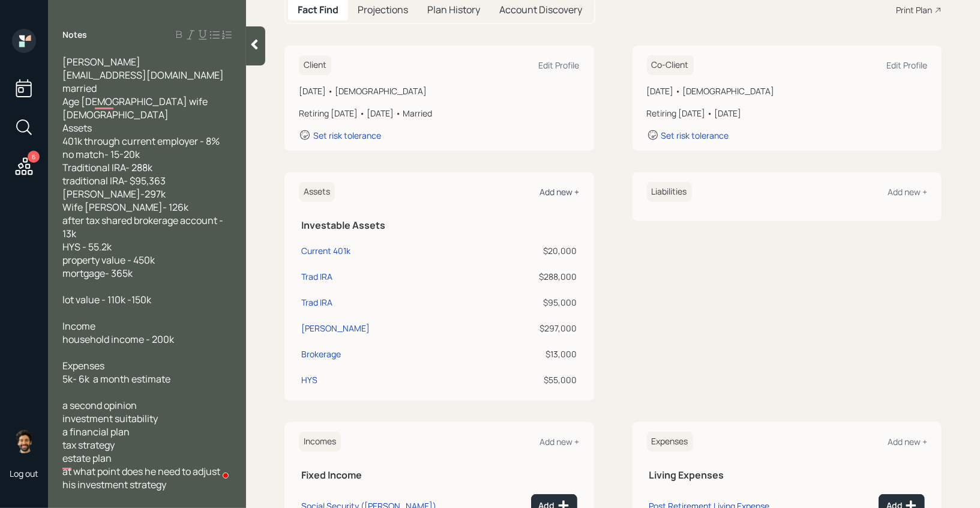
click at [548, 192] on div "Add new +" at bounding box center [560, 191] width 40 height 11
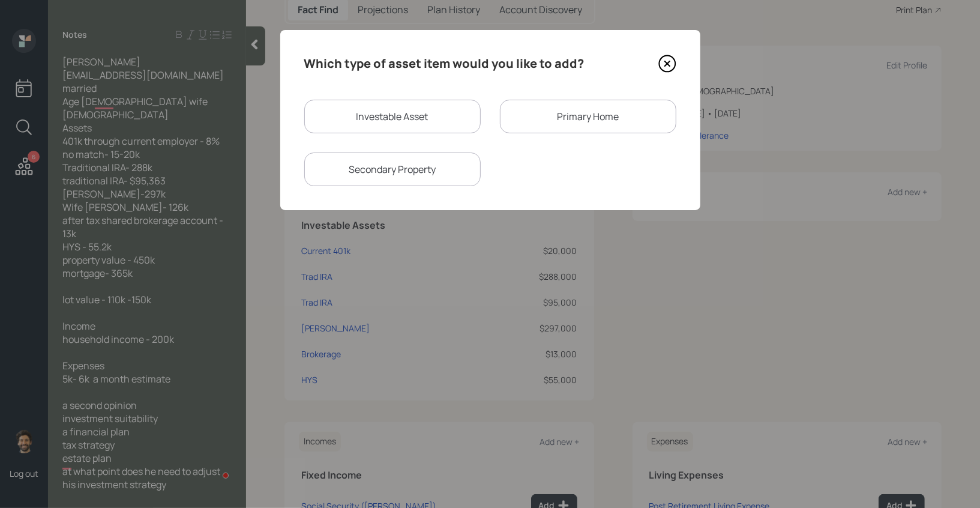
click at [420, 122] on div "Investable Asset" at bounding box center [392, 117] width 177 height 34
select select "taxable"
select select "balanced"
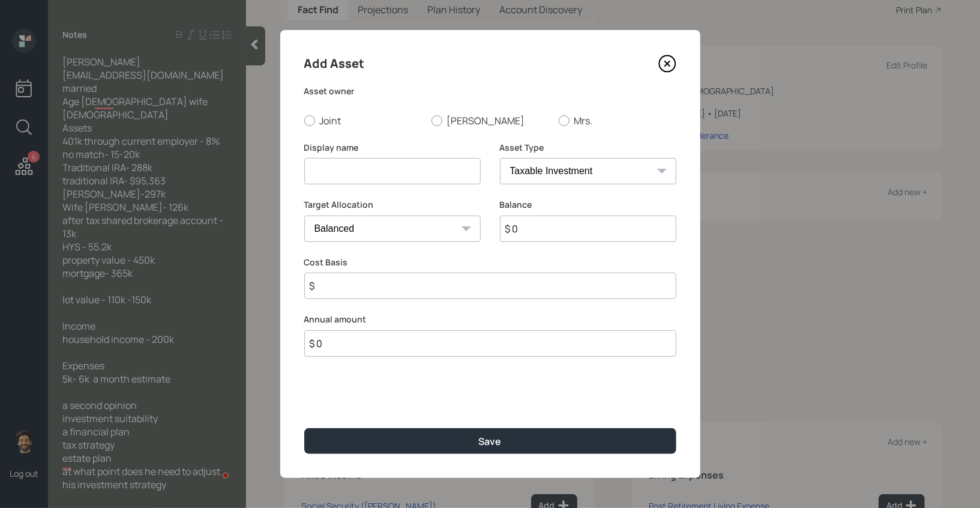
click at [325, 176] on input at bounding box center [392, 171] width 177 height 26
type input "[PERSON_NAME]"
click at [558, 227] on input "$ 0" at bounding box center [588, 229] width 177 height 26
type input "$ 126,000"
click at [570, 119] on label "Mrs." at bounding box center [618, 120] width 118 height 13
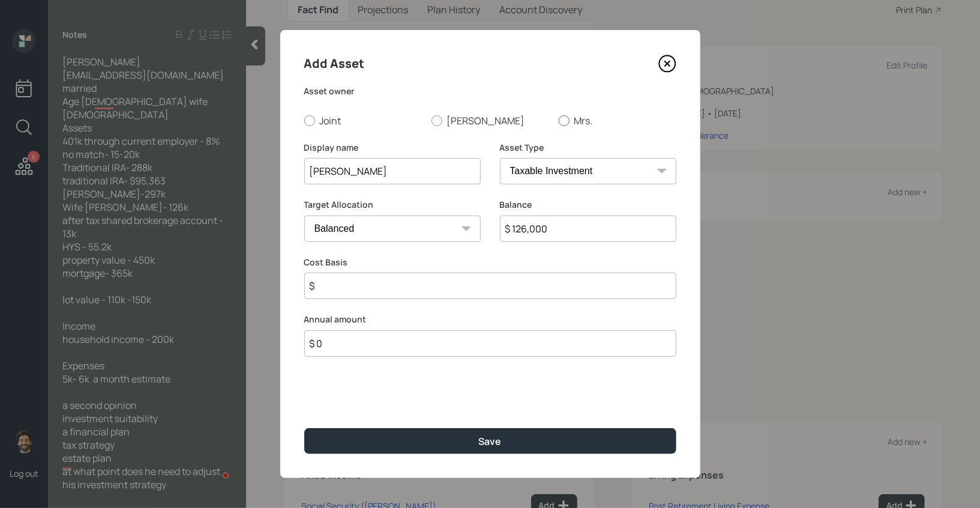
click at [559, 120] on input "Mrs." at bounding box center [558, 120] width 1 height 1
radio input "true"
click at [536, 165] on select "SEP [PERSON_NAME] IRA 401(k) [PERSON_NAME] 401(k) 403(b) [PERSON_NAME] 403(b) 4…" at bounding box center [588, 171] width 177 height 26
select select "roth_ira"
click at [500, 158] on select "SEP [PERSON_NAME] IRA 401(k) [PERSON_NAME] 401(k) 403(b) [PERSON_NAME] 403(b) 4…" at bounding box center [588, 171] width 177 height 26
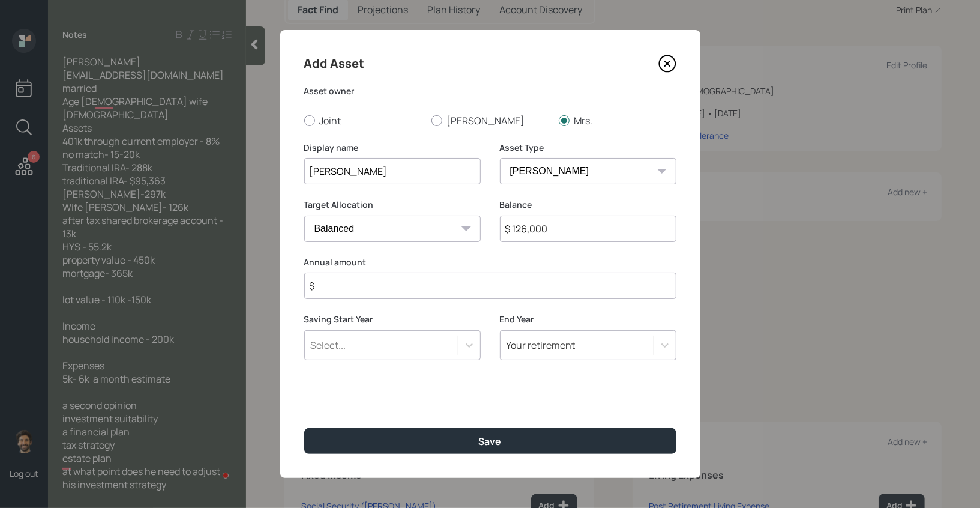
click at [349, 282] on input "$" at bounding box center [490, 286] width 372 height 26
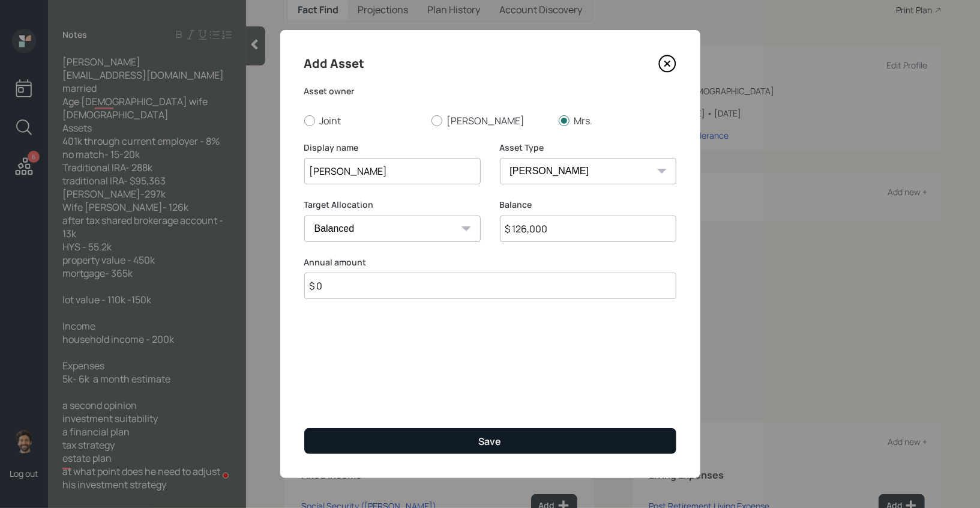
type input "$ 0"
click at [402, 440] on button "Save" at bounding box center [490, 441] width 372 height 26
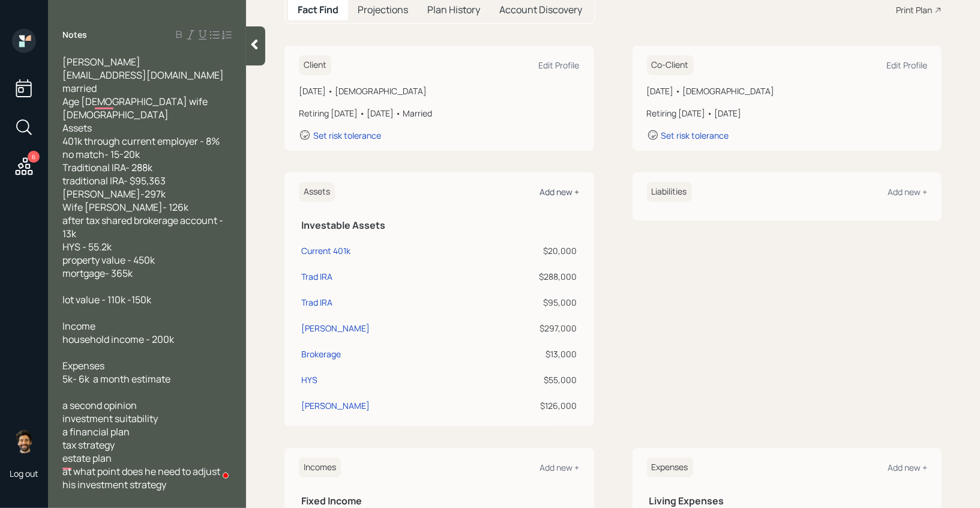
click at [560, 189] on div "Add new +" at bounding box center [560, 191] width 40 height 11
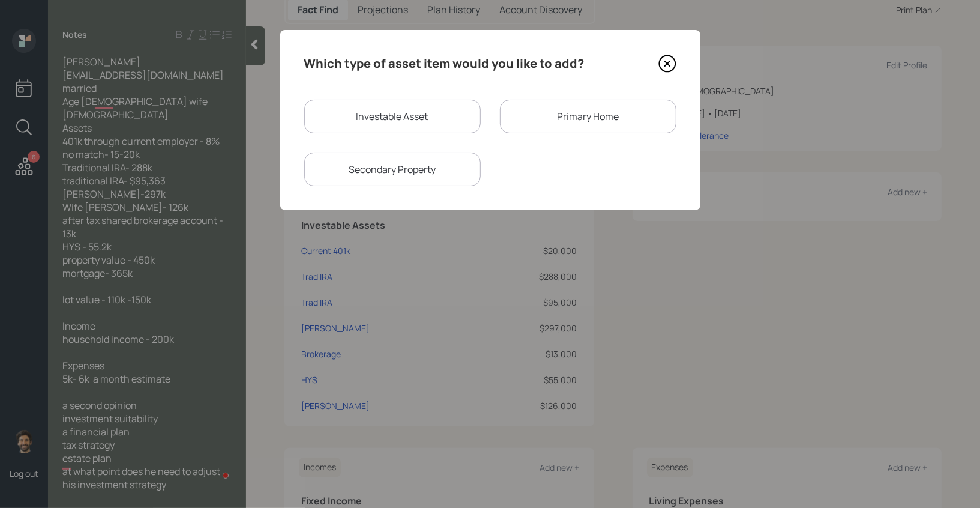
click at [540, 103] on div "Primary Home" at bounding box center [588, 117] width 177 height 34
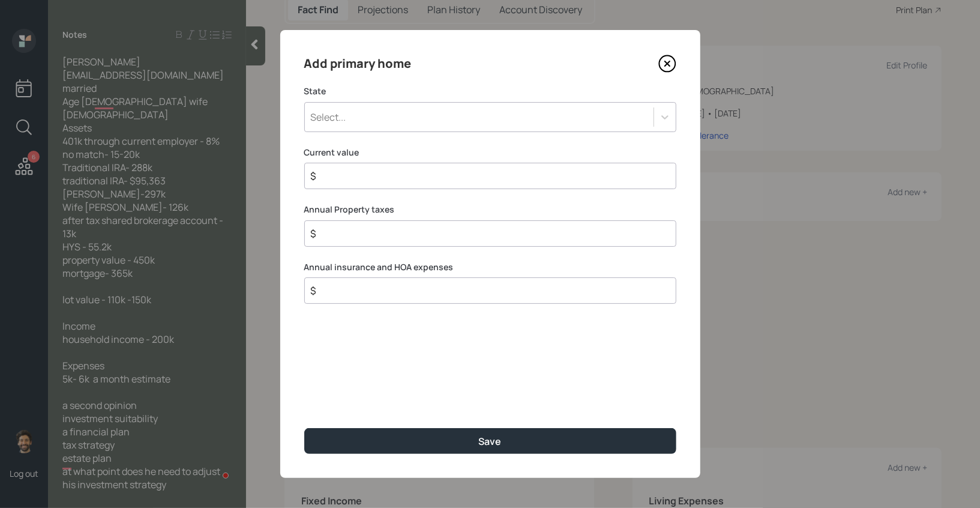
click at [370, 126] on div "Select..." at bounding box center [479, 117] width 349 height 20
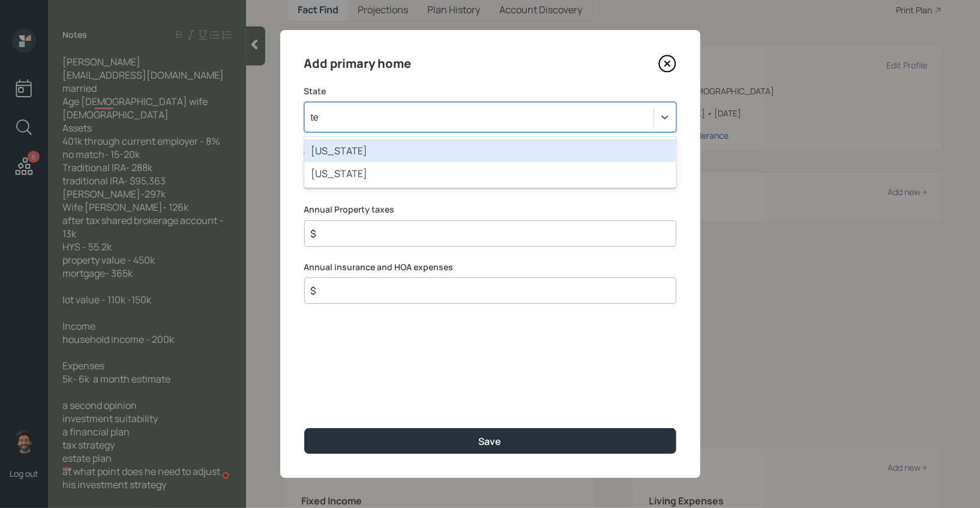
type input "tex"
click at [357, 148] on div "[US_STATE]" at bounding box center [490, 150] width 372 height 23
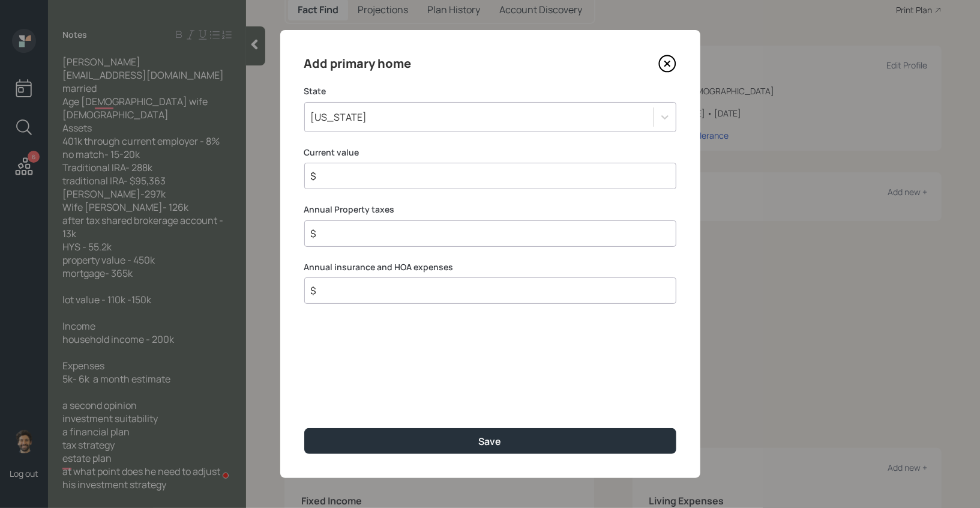
click at [356, 175] on input "$" at bounding box center [486, 176] width 352 height 14
type input "$ 450,000"
type input "$ 1"
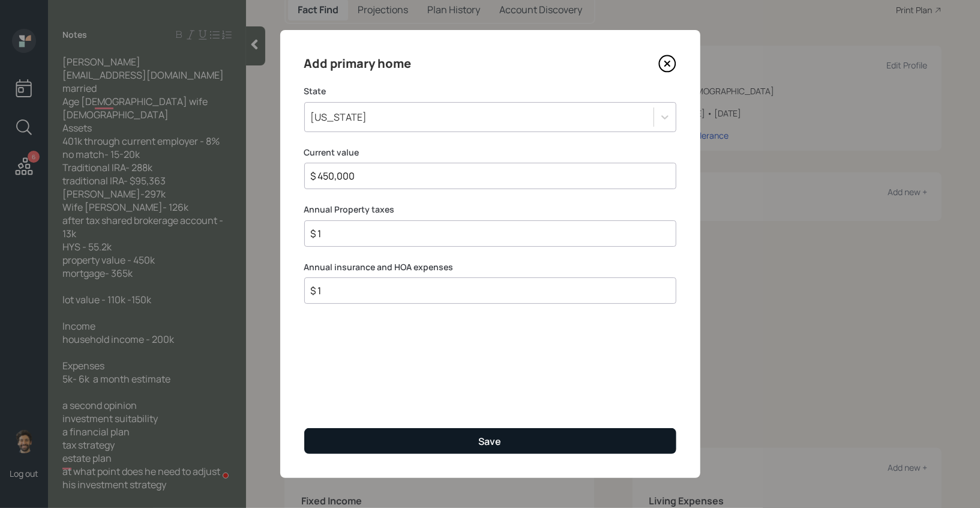
type input "$ 1"
click at [334, 439] on button "Save" at bounding box center [490, 441] width 372 height 26
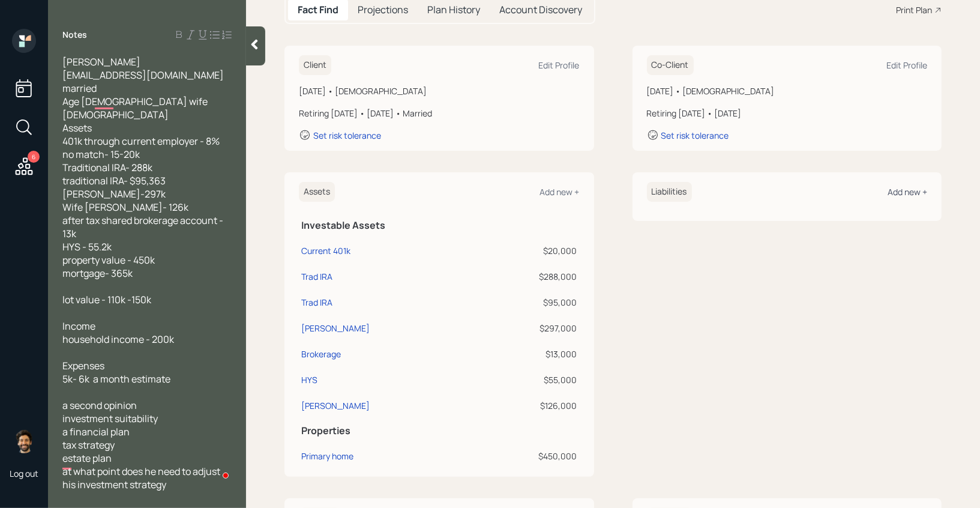
click at [902, 186] on div "Add new +" at bounding box center [908, 191] width 40 height 11
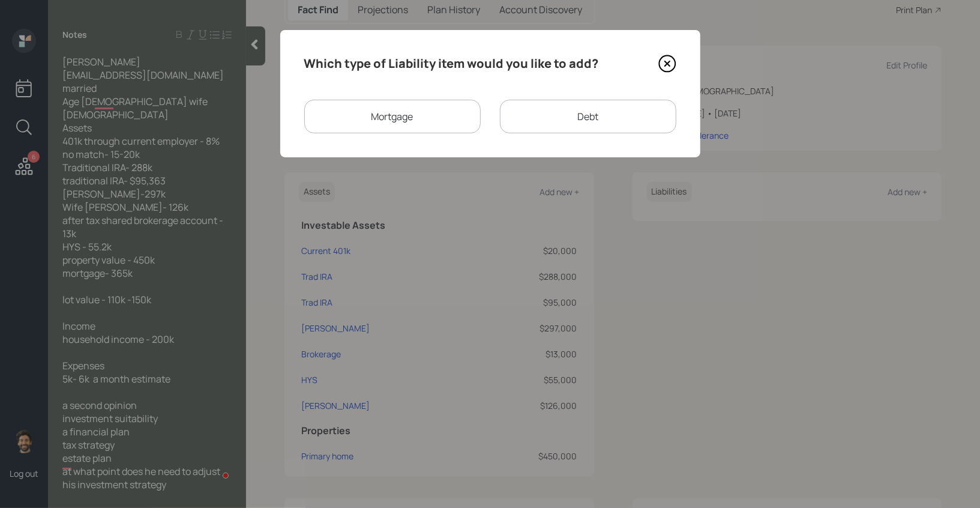
click at [417, 118] on div "Mortgage" at bounding box center [392, 117] width 177 height 34
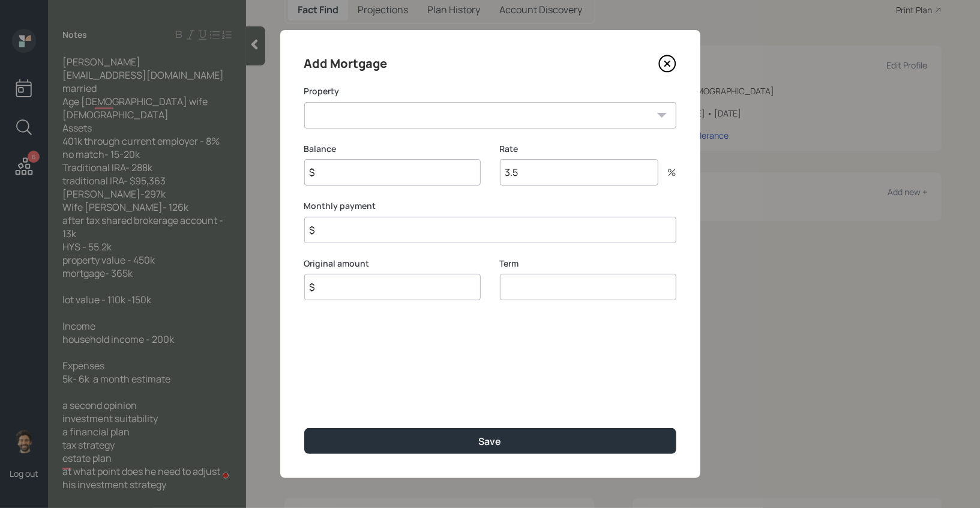
click at [331, 121] on select "TX Primary home" at bounding box center [490, 115] width 372 height 26
select select "bf8aa03a-2015-4052-823a-6452f3bc06c7"
click at [304, 102] on select "TX Primary home" at bounding box center [490, 115] width 372 height 26
click at [337, 178] on input "$" at bounding box center [392, 172] width 177 height 26
type input "$ 365,000"
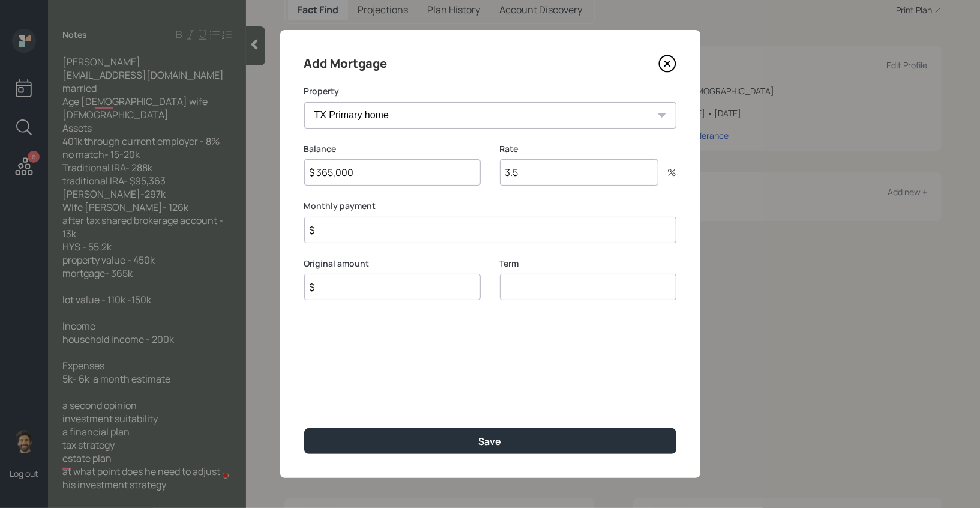
type input "2"
type input "1"
type input "$ 1"
type input "$ 365,000"
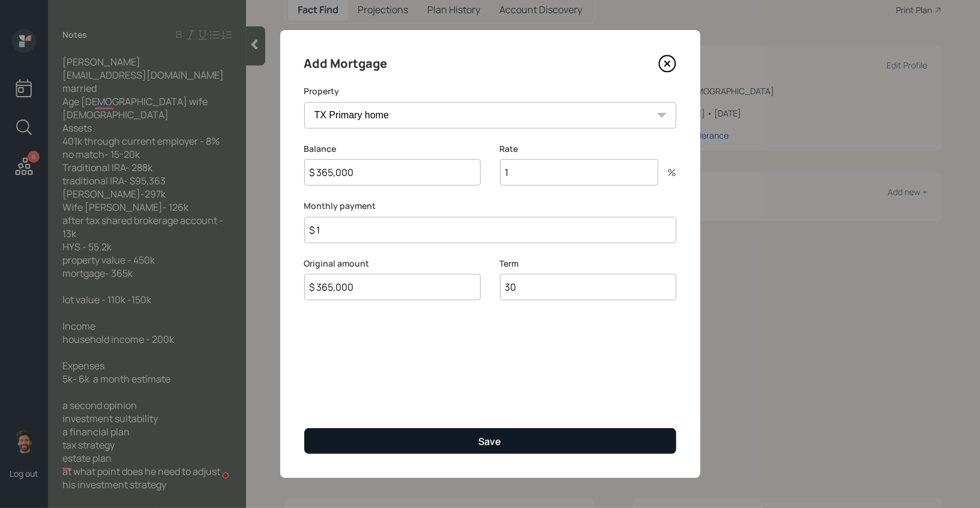
type input "30"
click at [363, 429] on button "Save" at bounding box center [490, 441] width 372 height 26
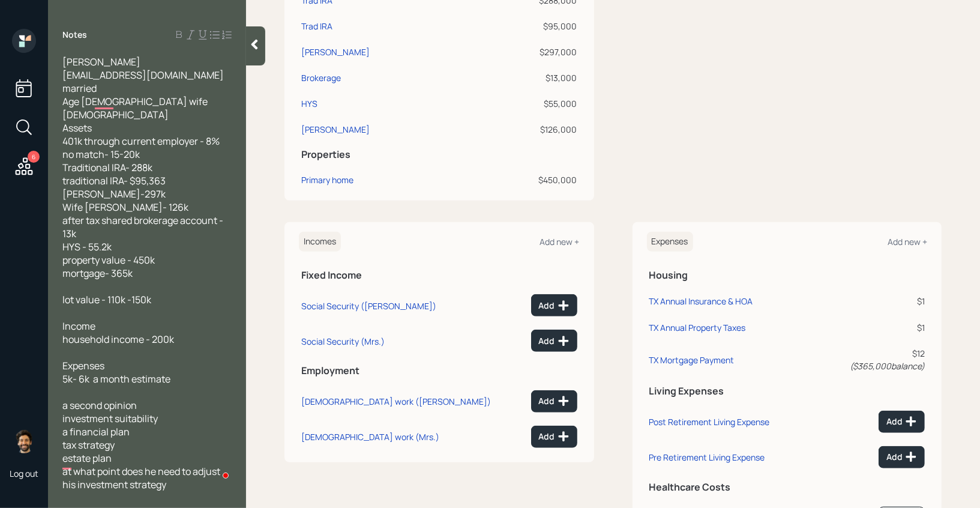
scroll to position [496, 0]
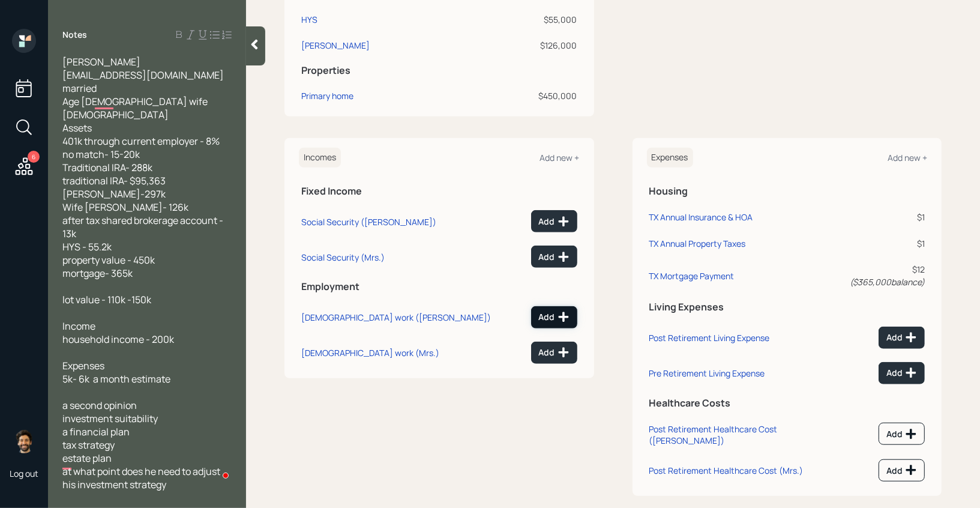
click at [546, 316] on div "Add" at bounding box center [554, 317] width 31 height 12
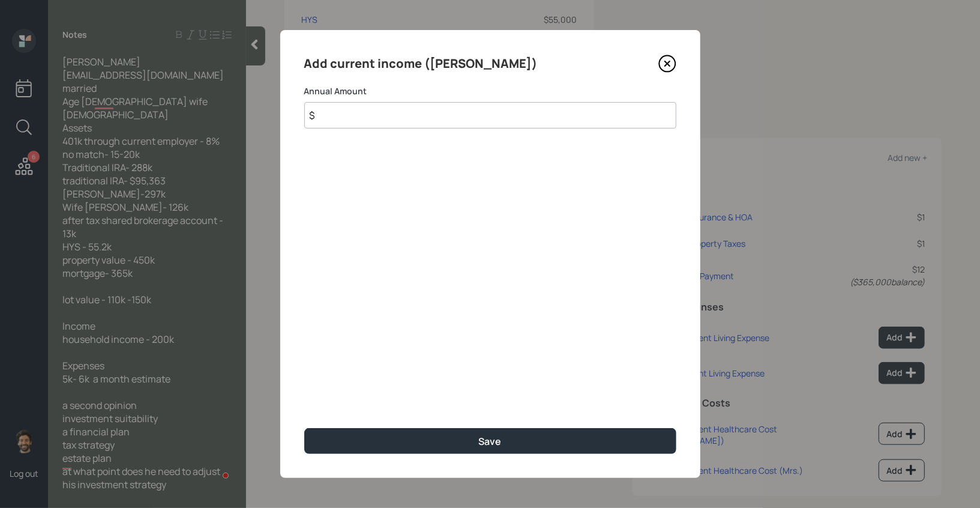
click at [363, 120] on input "$" at bounding box center [490, 115] width 372 height 26
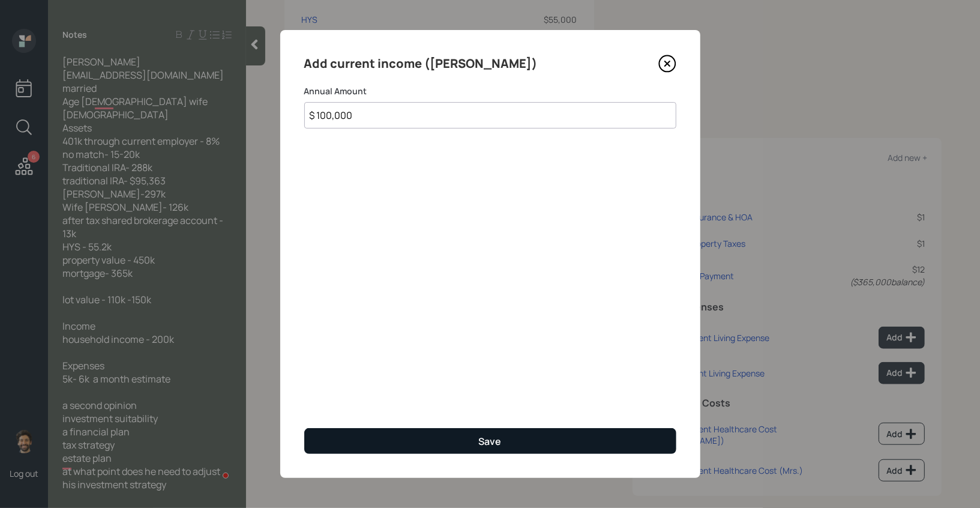
type input "$ 100,000"
click at [360, 437] on button "Save" at bounding box center [490, 441] width 372 height 26
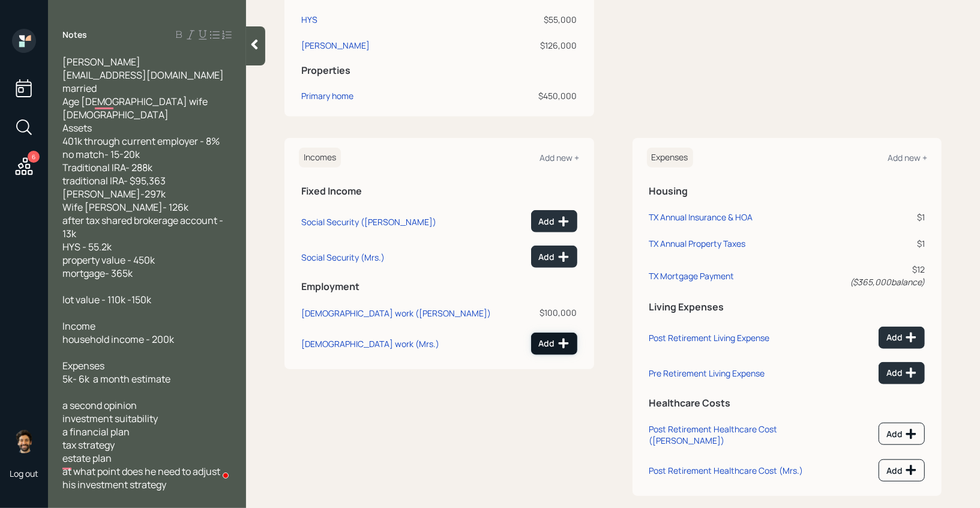
click at [551, 345] on div "Add" at bounding box center [554, 343] width 31 height 12
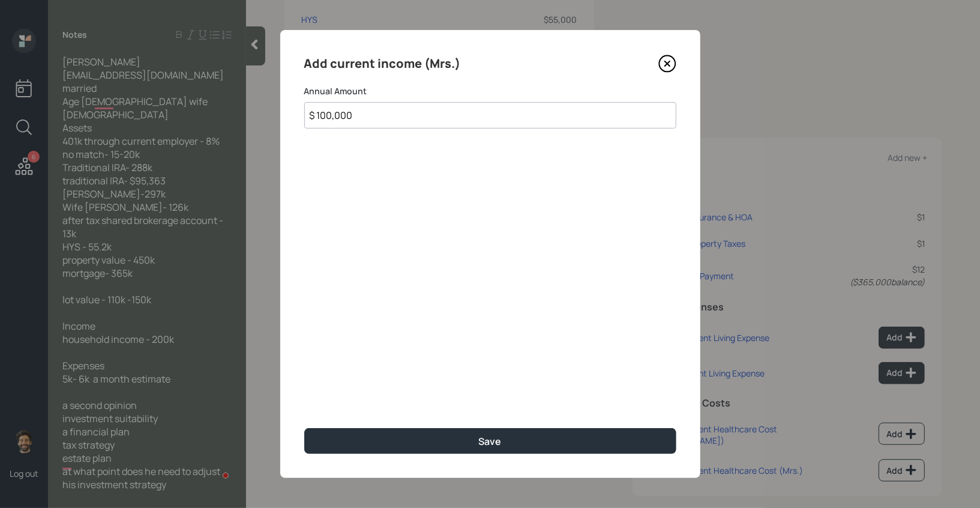
type input "$ 100,000"
click at [465, 454] on div "Add current income (Mrs.) Annual Amount $ 100,000 Save" at bounding box center [490, 254] width 420 height 448
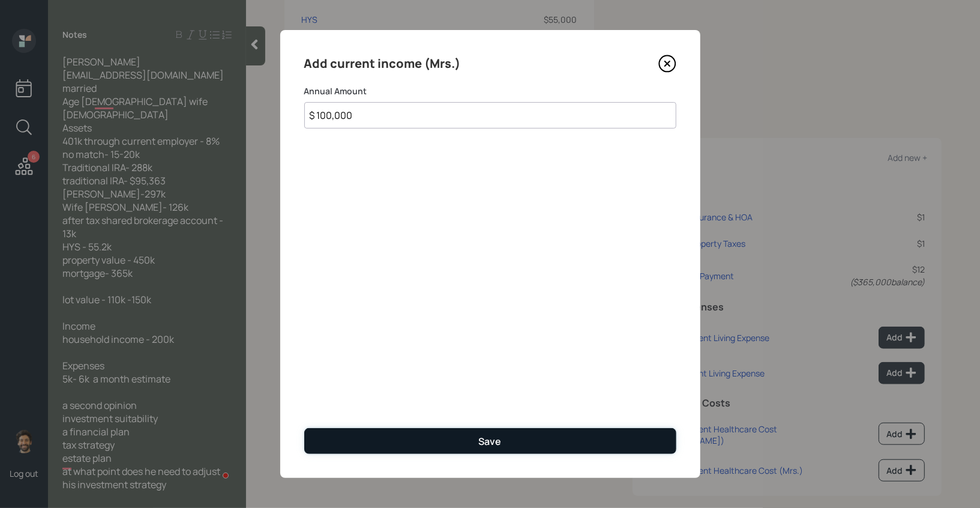
click at [443, 432] on button "Save" at bounding box center [490, 441] width 372 height 26
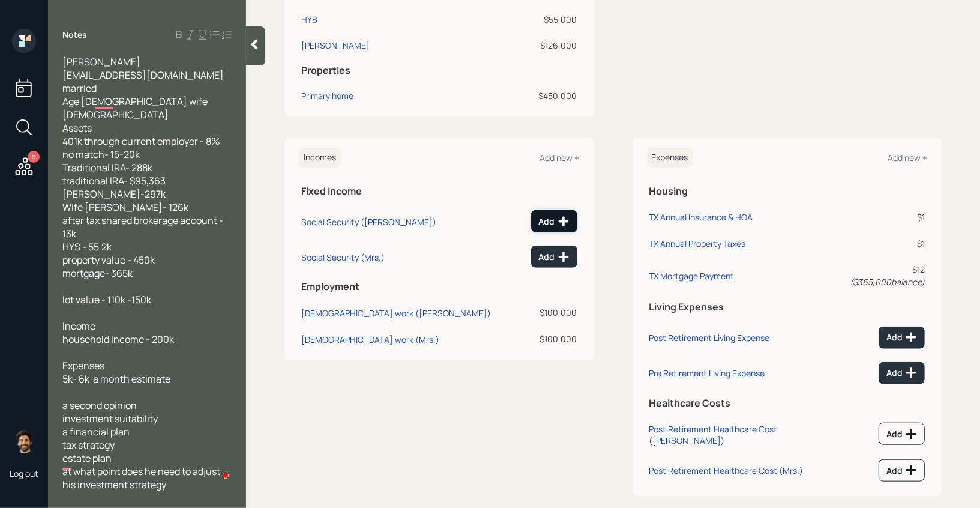
click at [547, 228] on button "Add" at bounding box center [554, 221] width 46 height 22
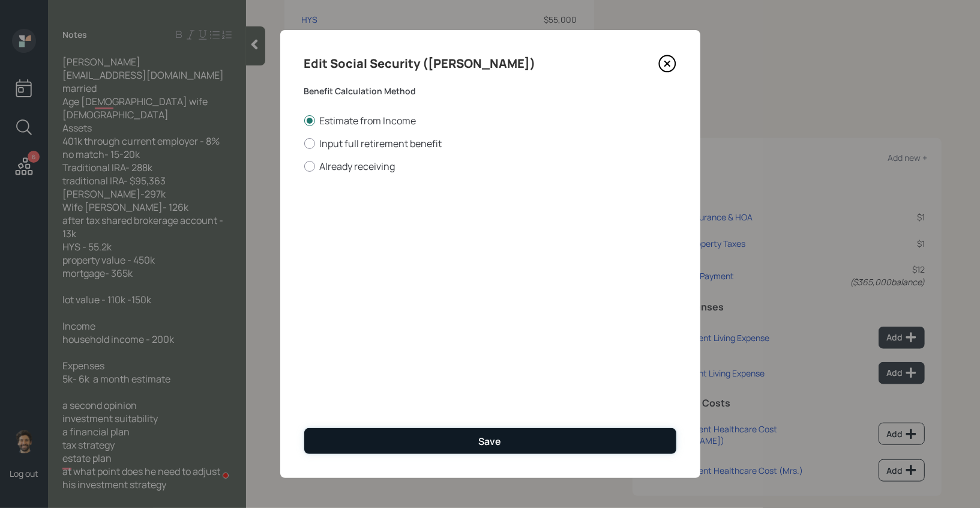
click at [359, 441] on button "Save" at bounding box center [490, 441] width 372 height 26
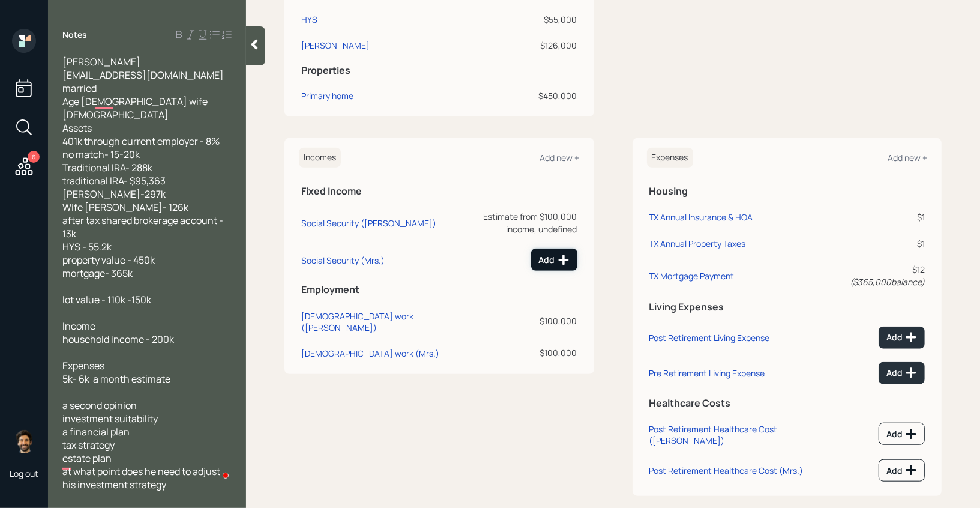
click at [552, 254] on div "Add" at bounding box center [554, 260] width 31 height 12
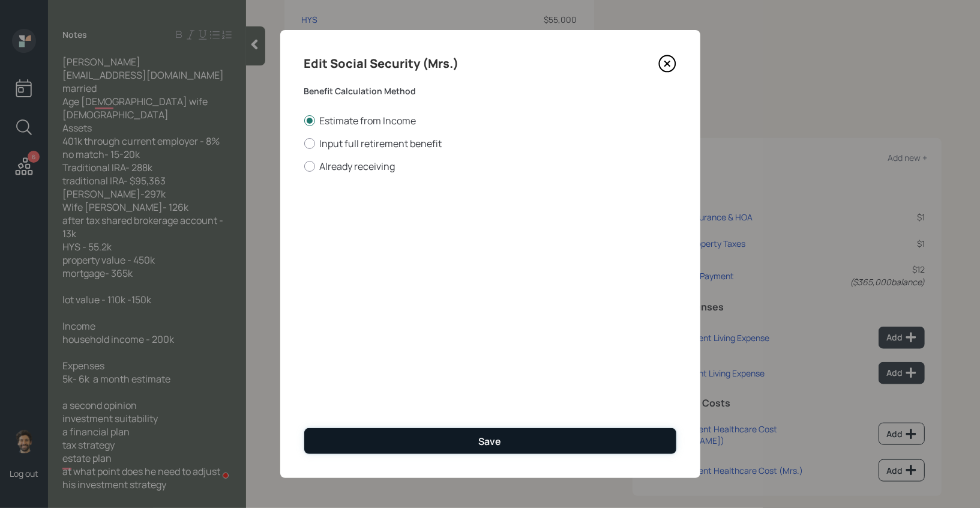
click at [472, 444] on button "Save" at bounding box center [490, 441] width 372 height 26
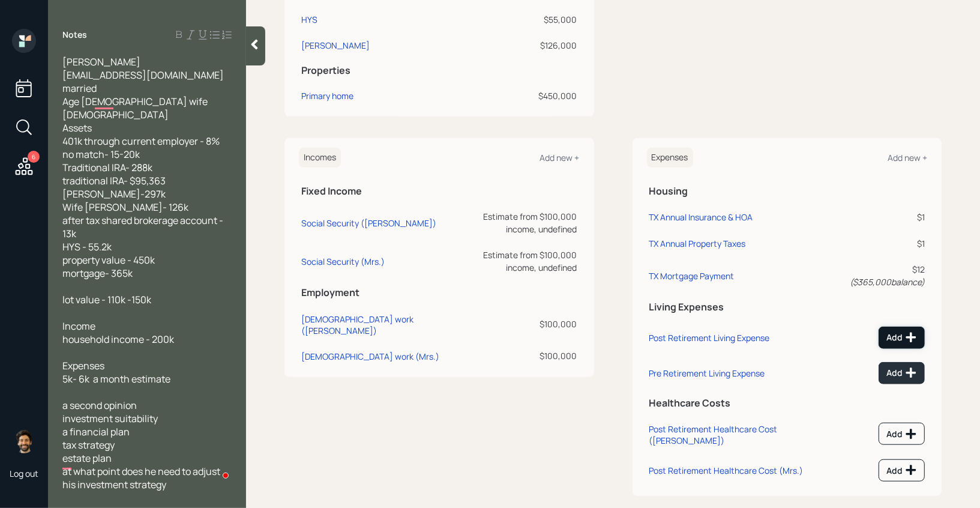
click at [916, 331] on icon at bounding box center [911, 337] width 12 height 12
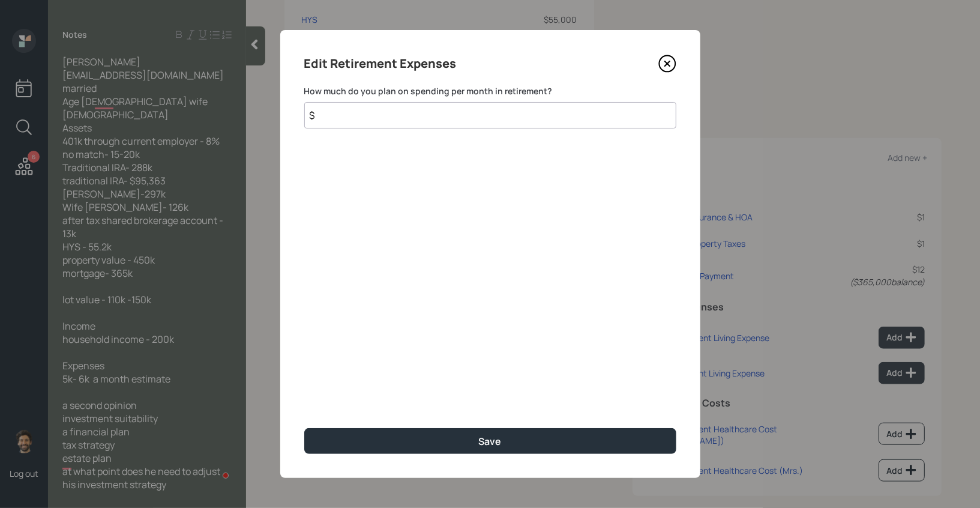
click at [459, 116] on input "$" at bounding box center [490, 115] width 372 height 26
type input "$ 6,000"
click at [388, 423] on div "Edit Retirement Expenses How much do you plan on spending per month in retireme…" at bounding box center [490, 254] width 420 height 448
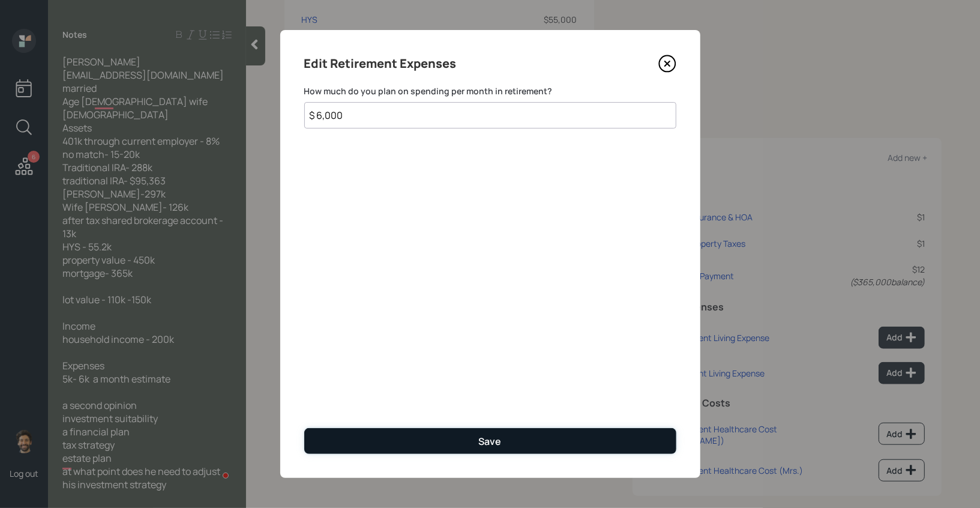
click at [390, 436] on button "Save" at bounding box center [490, 441] width 372 height 26
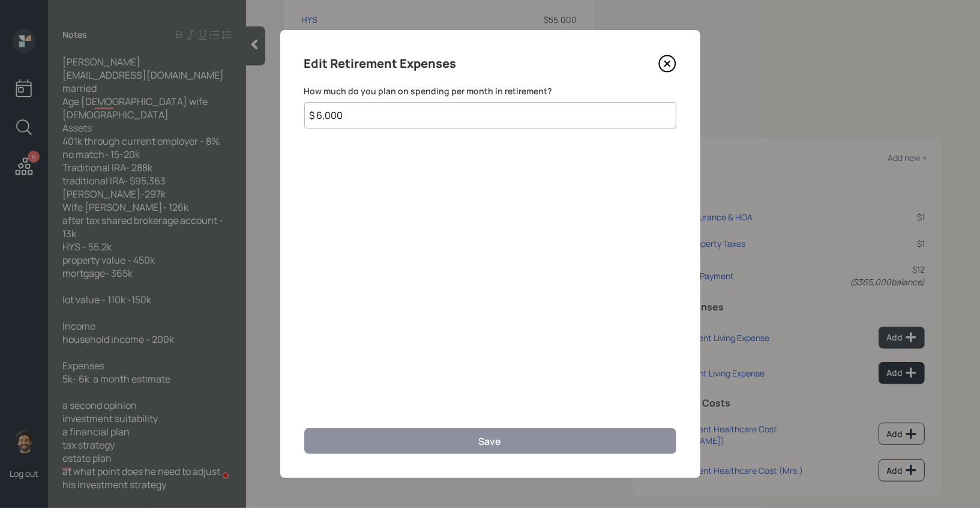
scroll to position [488, 0]
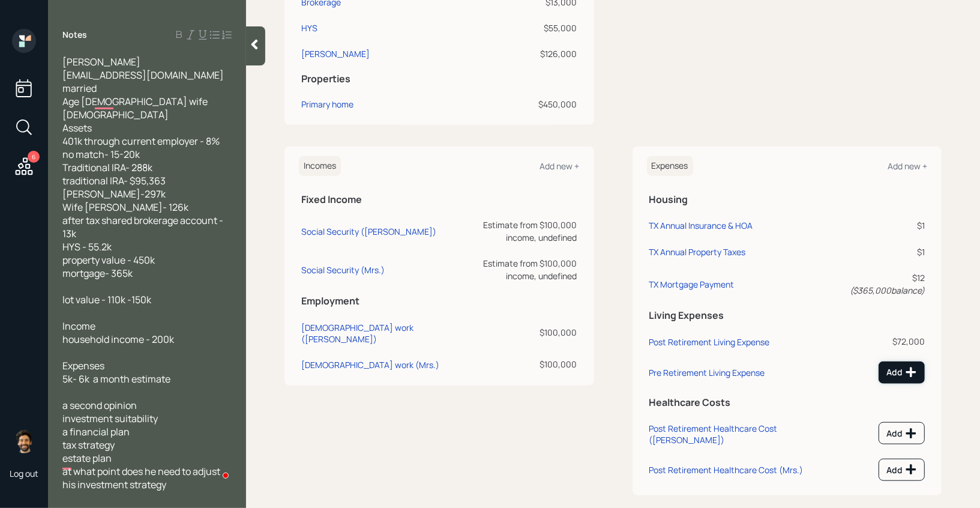
click at [903, 366] on div "Add" at bounding box center [902, 372] width 31 height 12
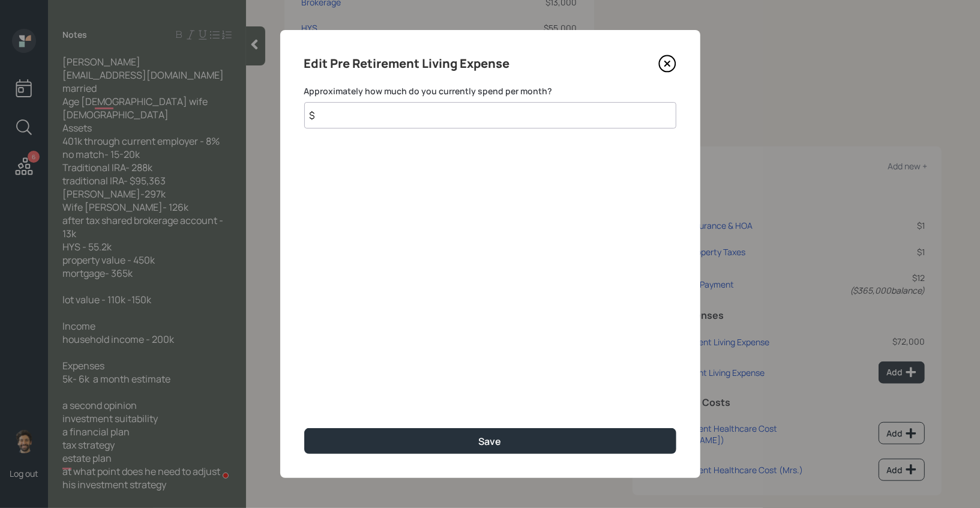
click at [477, 119] on input "$" at bounding box center [490, 115] width 372 height 26
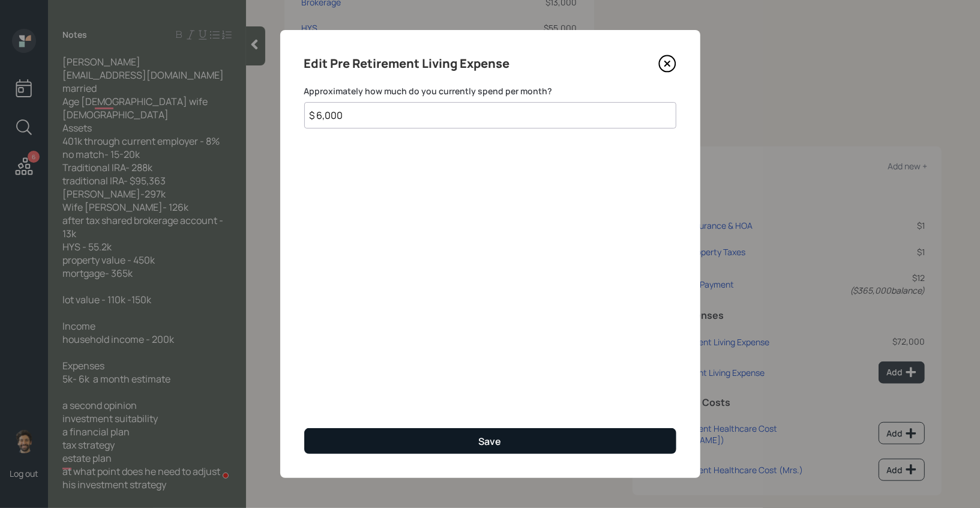
type input "$ 6,000"
click at [486, 447] on div "Save" at bounding box center [490, 441] width 23 height 13
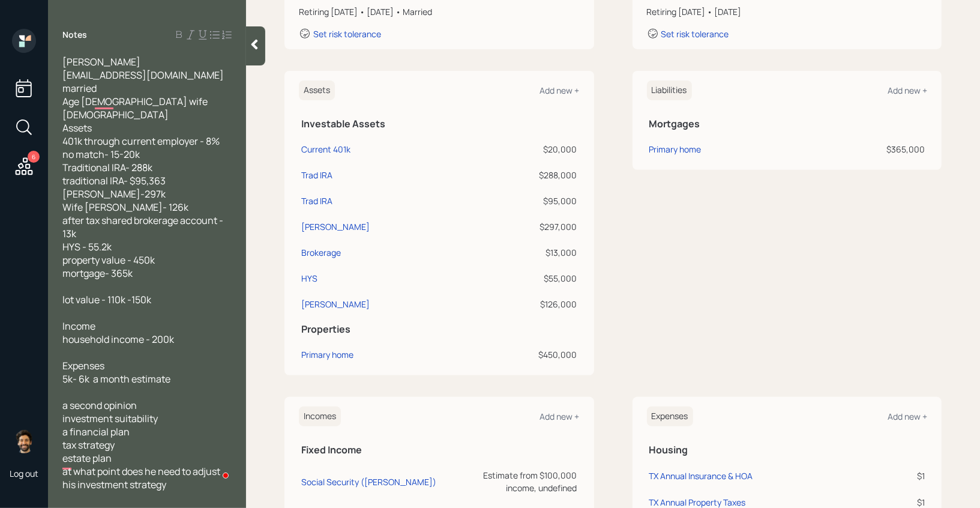
scroll to position [238, 0]
click at [564, 89] on div "Add new +" at bounding box center [560, 89] width 40 height 11
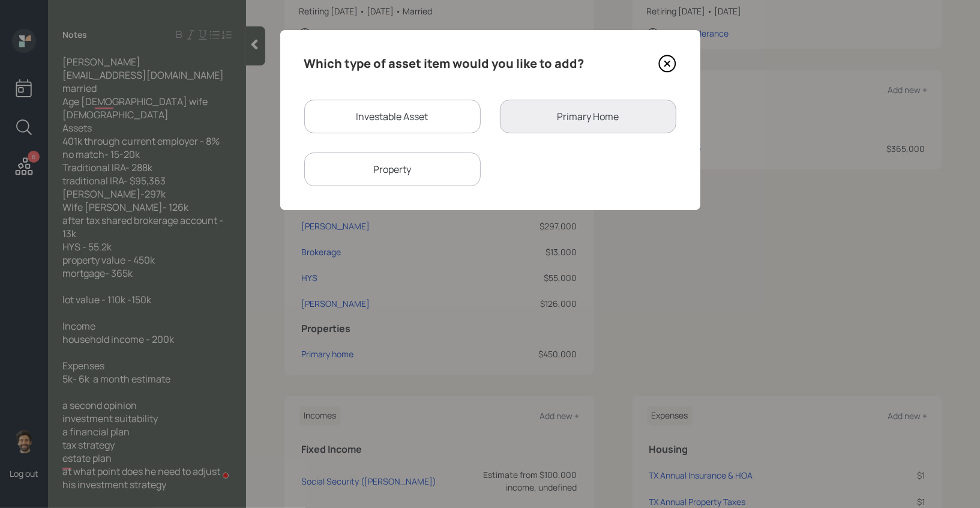
click at [430, 157] on div "Property" at bounding box center [392, 170] width 177 height 34
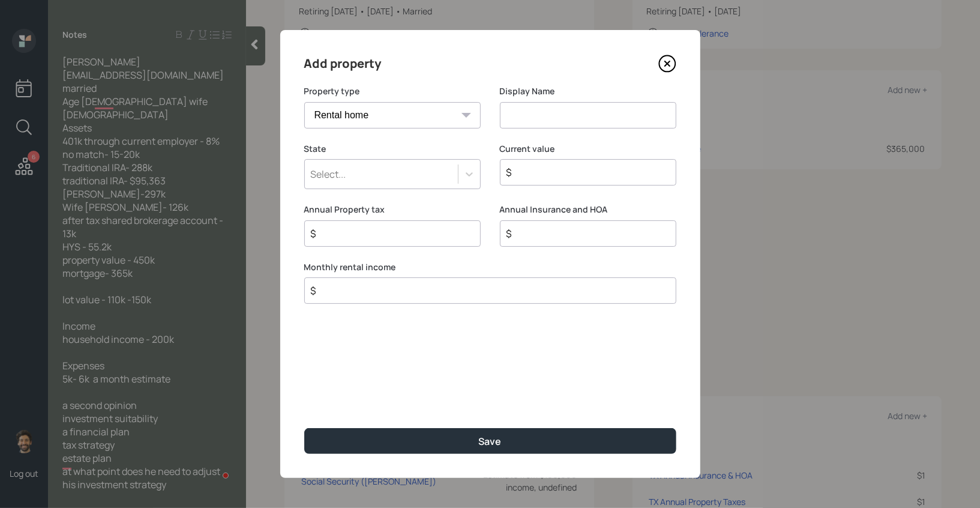
click at [395, 114] on select "Vacation home Rental home" at bounding box center [392, 115] width 177 height 26
click at [379, 99] on div "Property type Vacation home Rental home" at bounding box center [392, 106] width 177 height 43
click at [379, 111] on select "Vacation home Rental home" at bounding box center [392, 115] width 177 height 26
select select "vacation_property"
click at [304, 102] on select "Vacation home Rental home" at bounding box center [392, 115] width 177 height 26
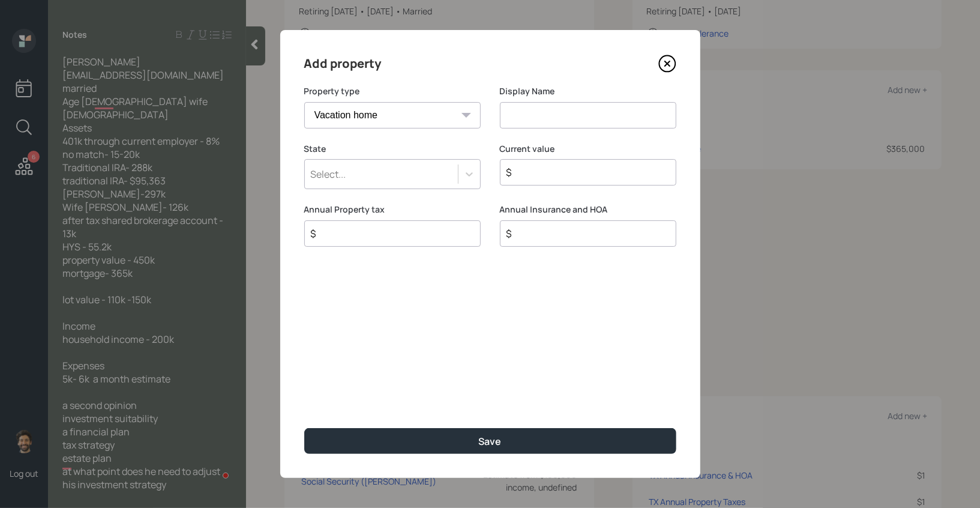
click at [559, 125] on input at bounding box center [588, 115] width 177 height 26
type input "Lot"
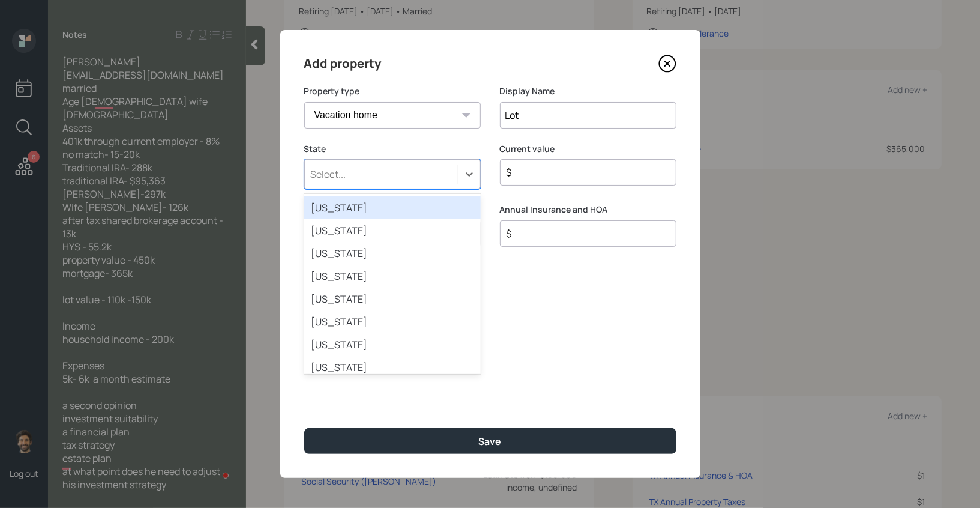
click at [397, 165] on div "Select..." at bounding box center [381, 174] width 153 height 20
type input "tx"
click at [357, 214] on div "[US_STATE]" at bounding box center [392, 207] width 177 height 23
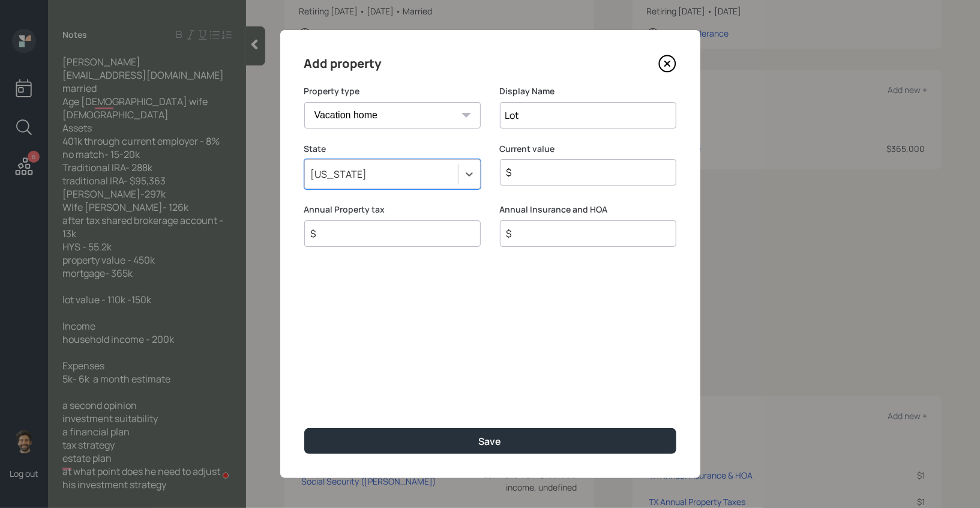
click at [536, 172] on input "$" at bounding box center [584, 172] width 156 height 14
type input "$ 125,000"
type input "$ 1"
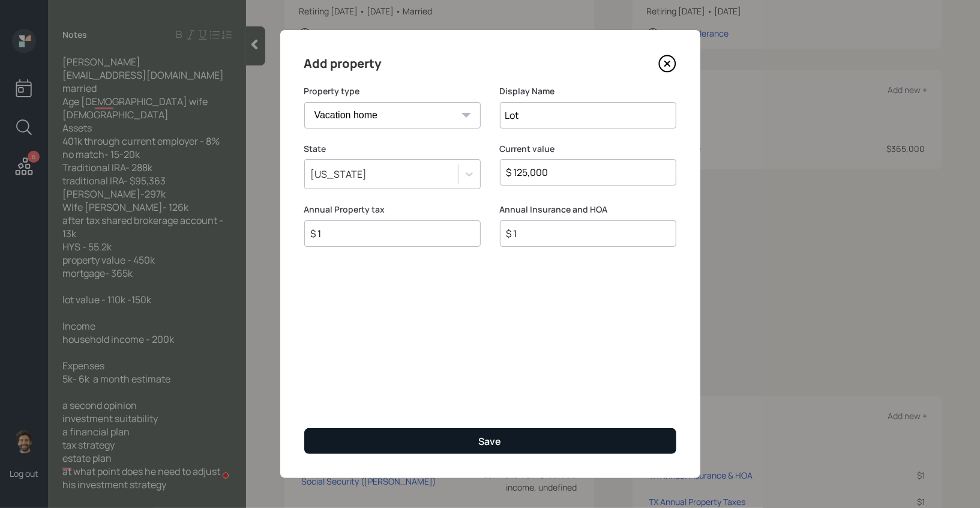
type input "$ 1"
click at [494, 438] on div "Save" at bounding box center [490, 441] width 23 height 13
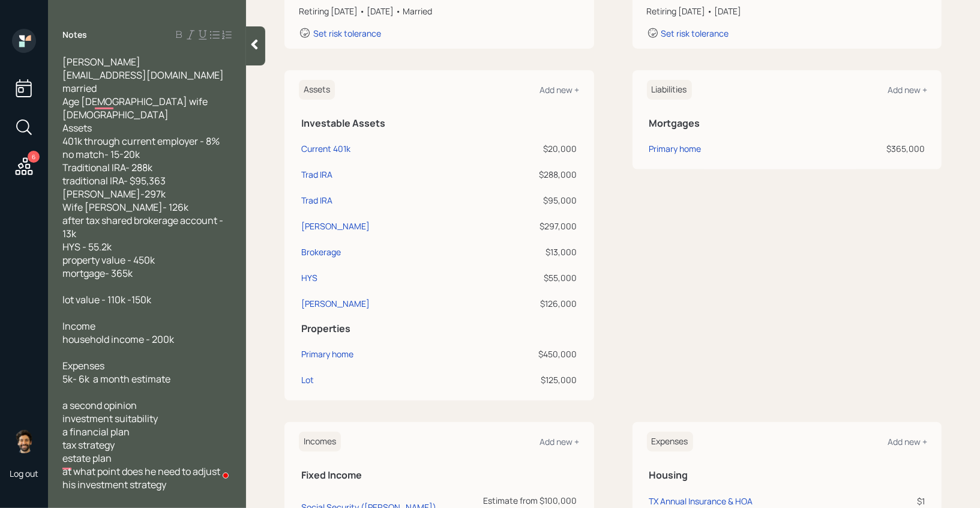
click at [20, 174] on icon at bounding box center [24, 165] width 17 height 17
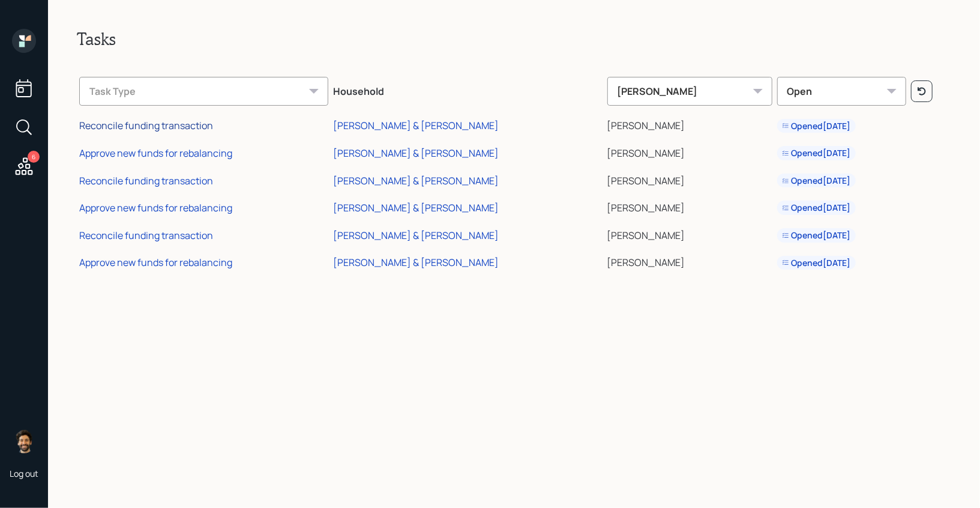
click at [172, 127] on div "Reconcile funding transaction" at bounding box center [146, 125] width 134 height 13
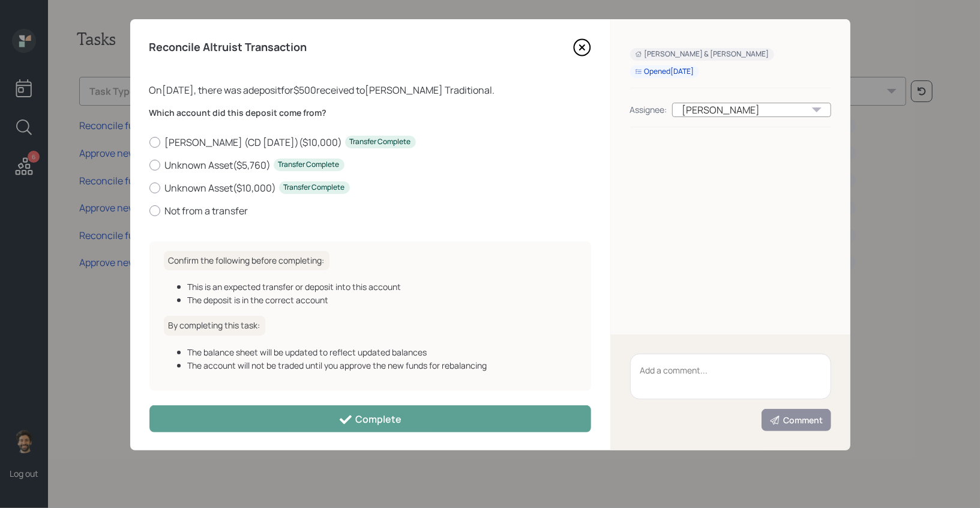
click at [178, 199] on div "[PERSON_NAME] (CD [DATE]) ( $10,000 ) Transfer Complete Unknown Asset ( $5,760 …" at bounding box center [371, 177] width 442 height 82
click at [178, 214] on label "Not from a transfer" at bounding box center [371, 210] width 442 height 13
click at [150, 211] on input "Not from a transfer" at bounding box center [149, 210] width 1 height 1
radio input "true"
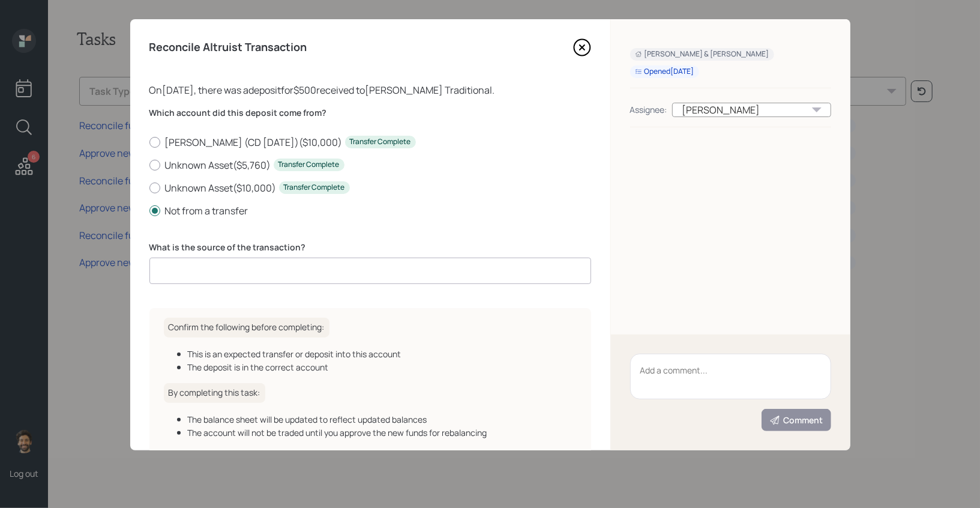
click at [187, 271] on input at bounding box center [371, 271] width 442 height 26
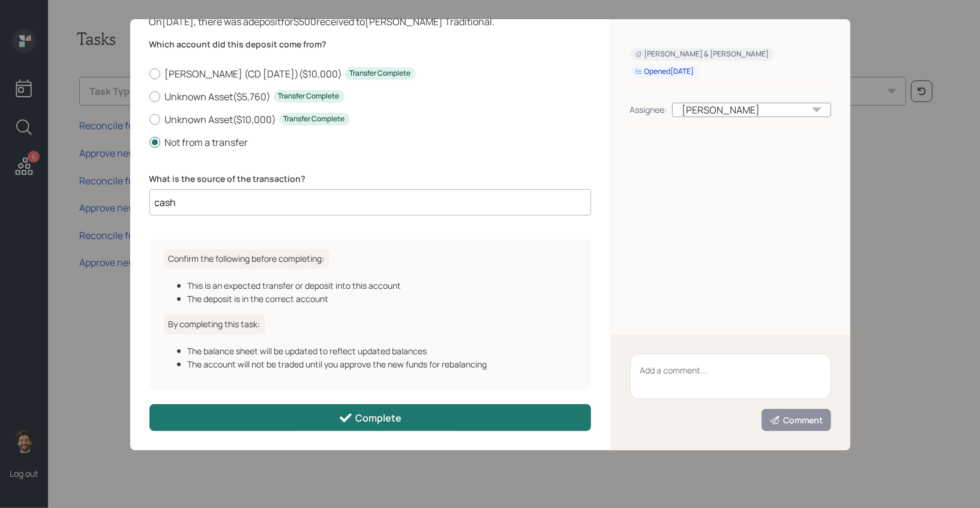
type input "cash"
click at [307, 408] on button "Complete" at bounding box center [371, 417] width 442 height 27
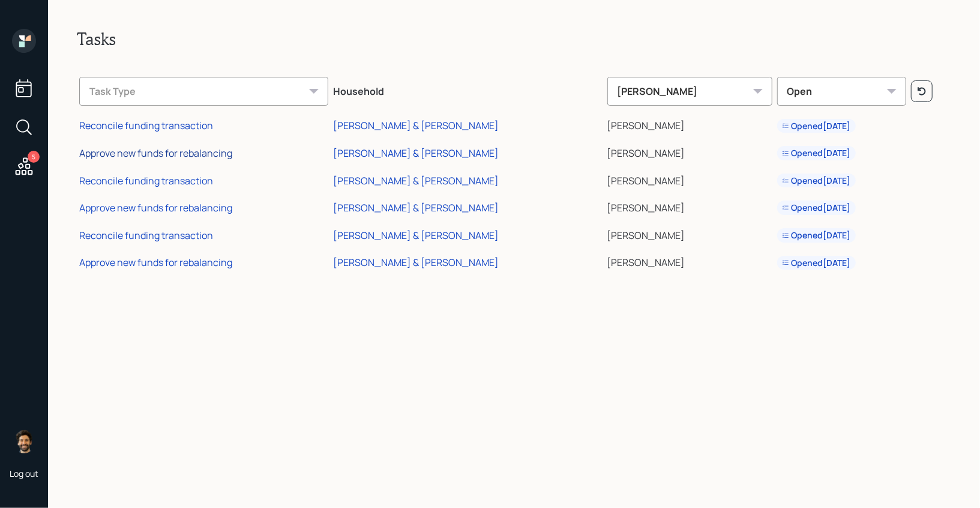
click at [134, 151] on div "Approve new funds for rebalancing" at bounding box center [155, 153] width 153 height 13
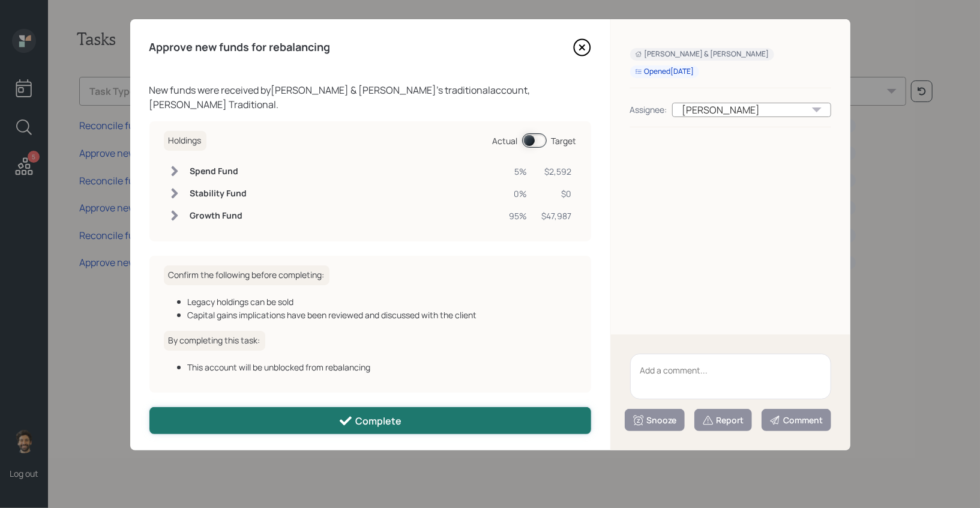
click at [267, 411] on button "Complete" at bounding box center [371, 420] width 442 height 27
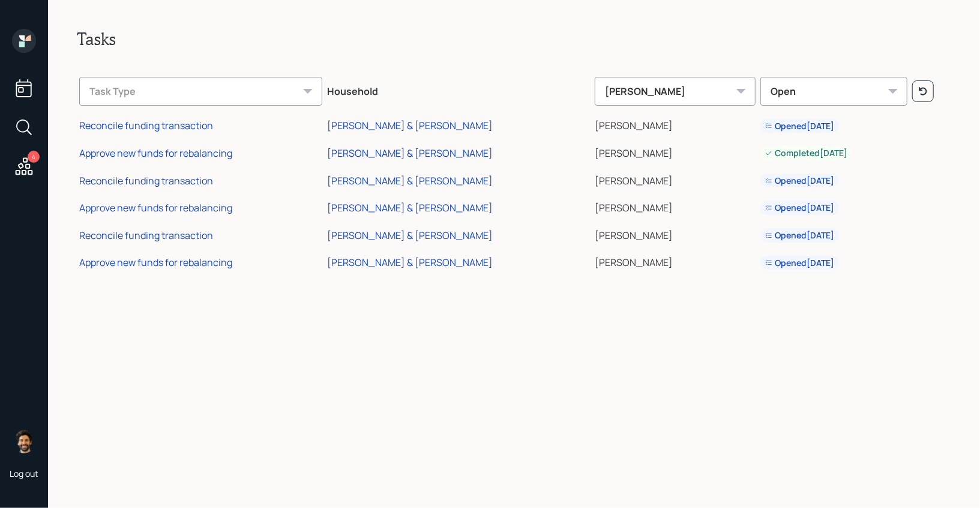
click at [113, 181] on div "Reconcile funding transaction" at bounding box center [146, 180] width 134 height 13
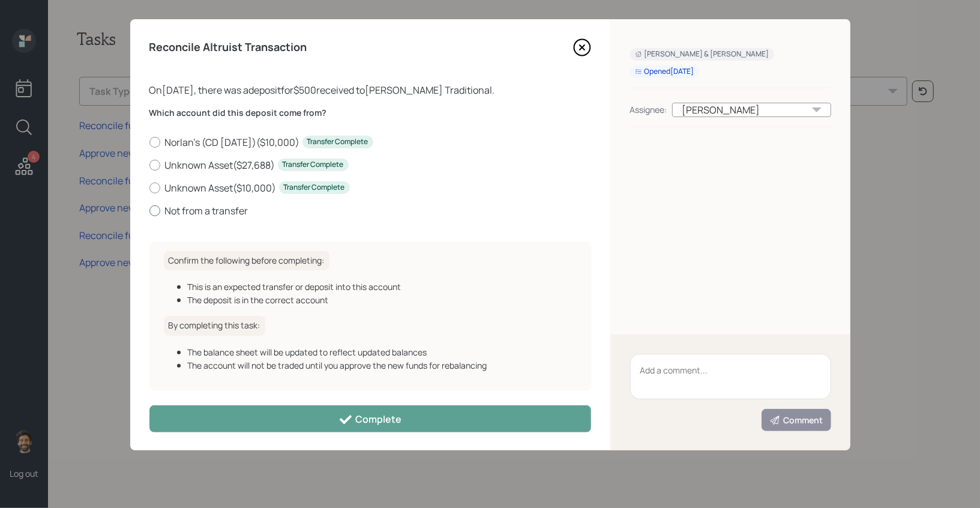
click at [188, 212] on label "Not from a transfer" at bounding box center [371, 210] width 442 height 13
click at [150, 211] on input "Not from a transfer" at bounding box center [149, 210] width 1 height 1
radio input "true"
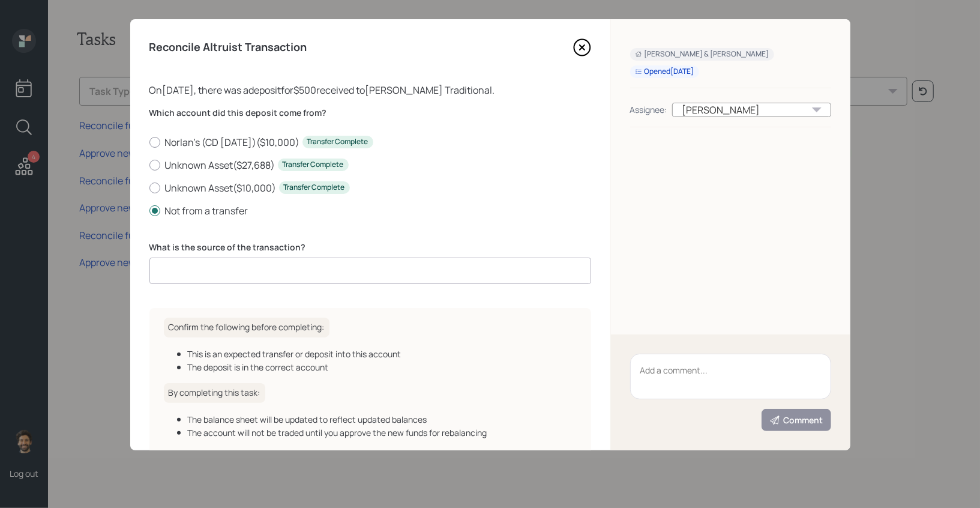
click at [207, 273] on input at bounding box center [371, 271] width 442 height 26
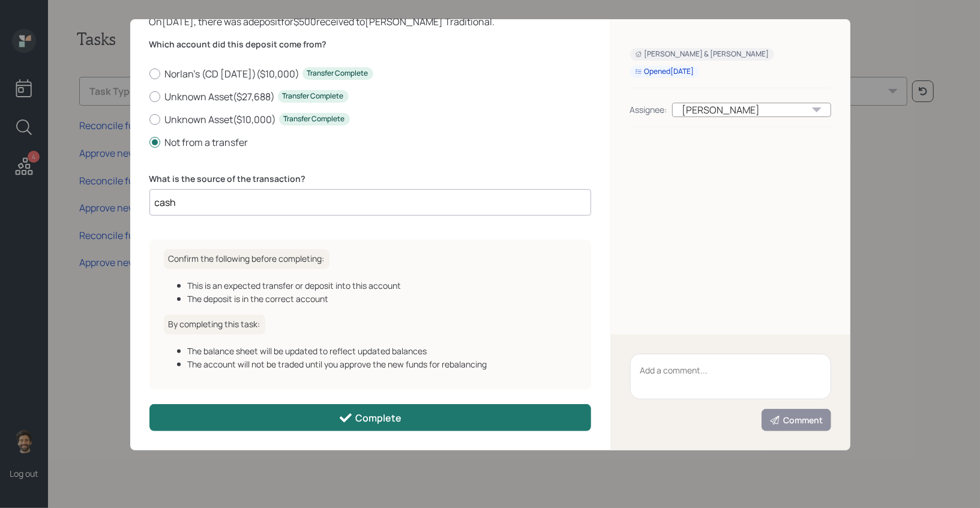
type input "cash"
click at [278, 416] on button "Complete" at bounding box center [371, 417] width 442 height 27
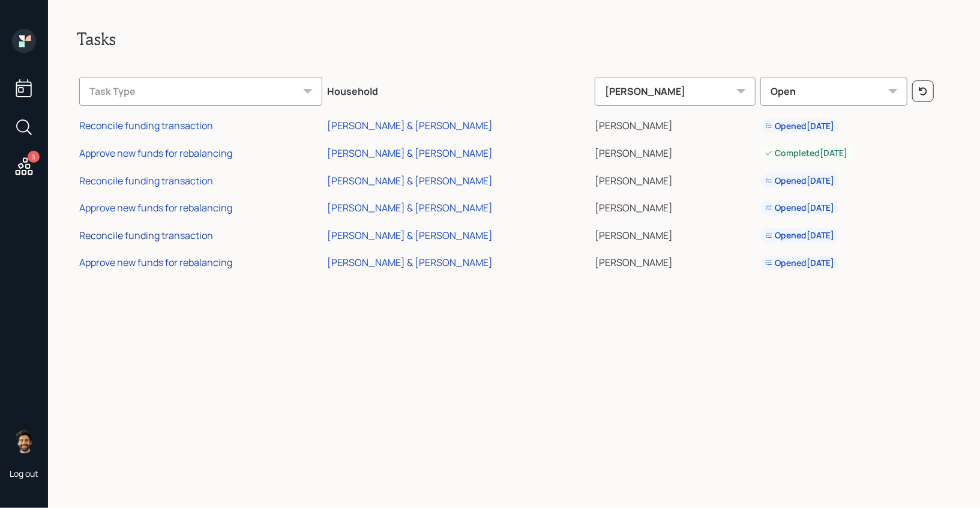
click at [118, 232] on div "Reconcile funding transaction" at bounding box center [146, 235] width 134 height 13
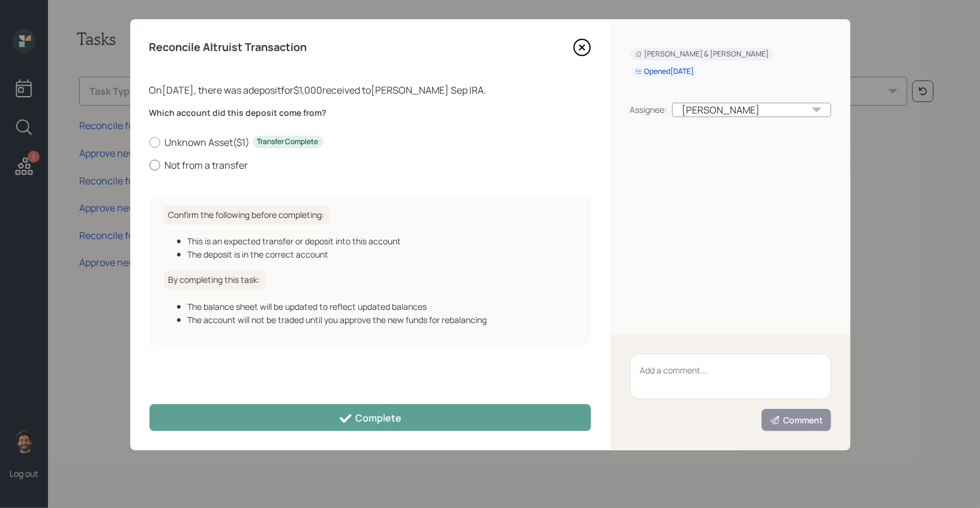
click at [171, 168] on label "Not from a transfer" at bounding box center [371, 165] width 442 height 13
click at [150, 165] on input "Not from a transfer" at bounding box center [149, 165] width 1 height 1
radio input "true"
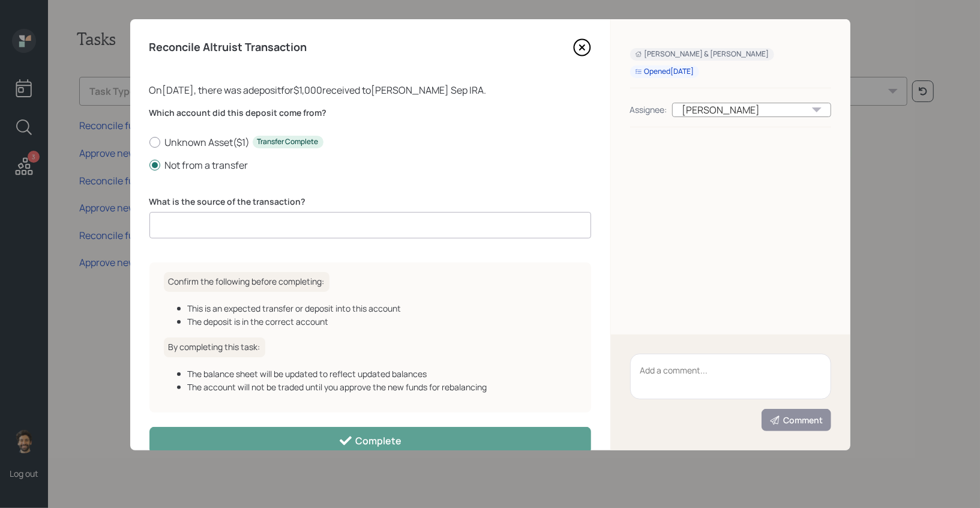
click at [185, 226] on input at bounding box center [371, 225] width 442 height 26
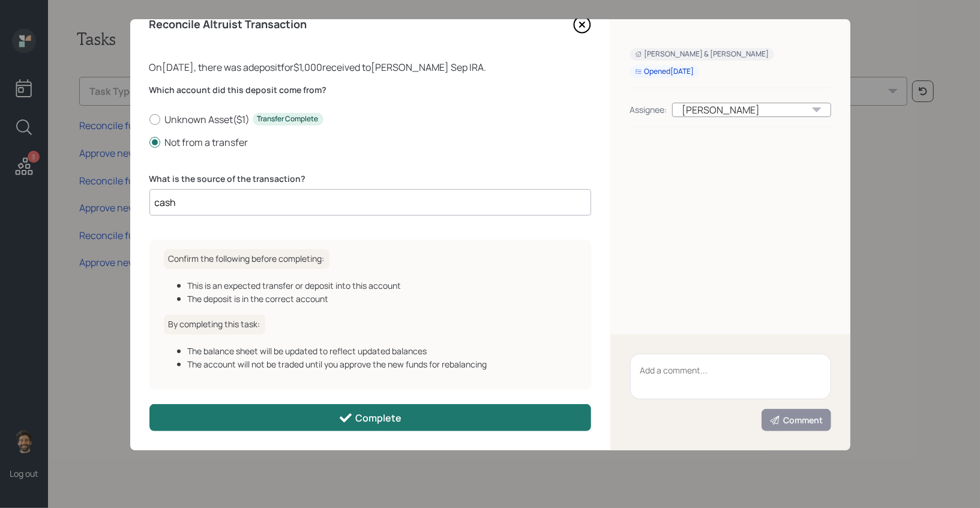
type input "cash"
click at [240, 418] on button "Complete" at bounding box center [371, 417] width 442 height 27
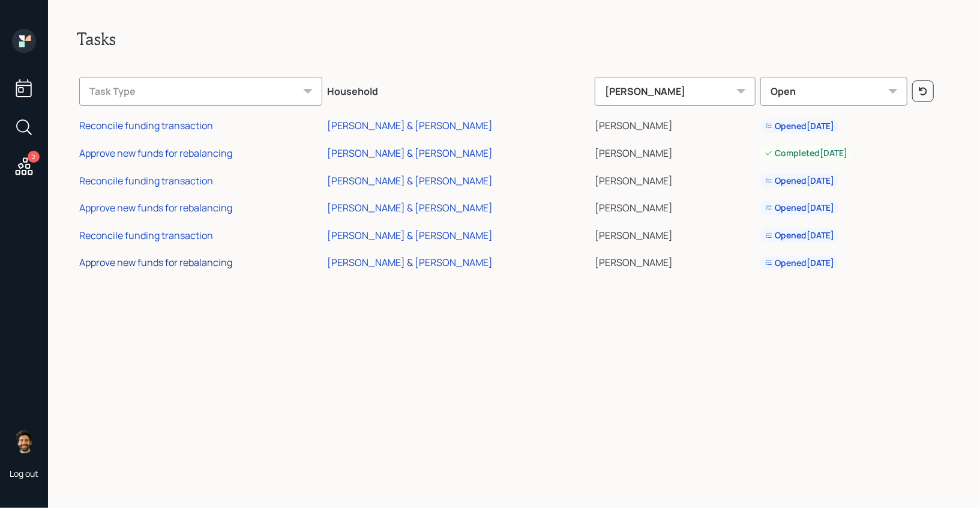
click at [156, 261] on div "Approve new funds for rebalancing" at bounding box center [155, 262] width 153 height 13
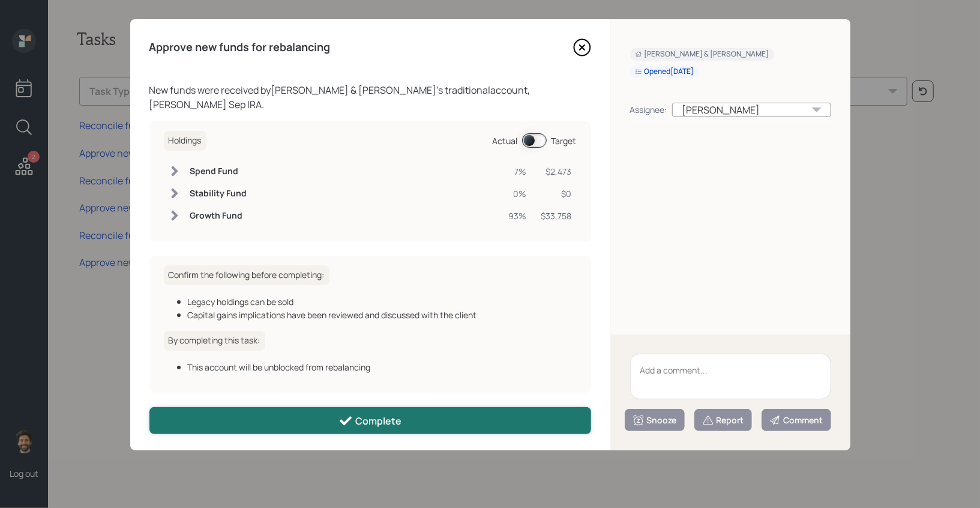
click at [256, 409] on button "Complete" at bounding box center [371, 420] width 442 height 27
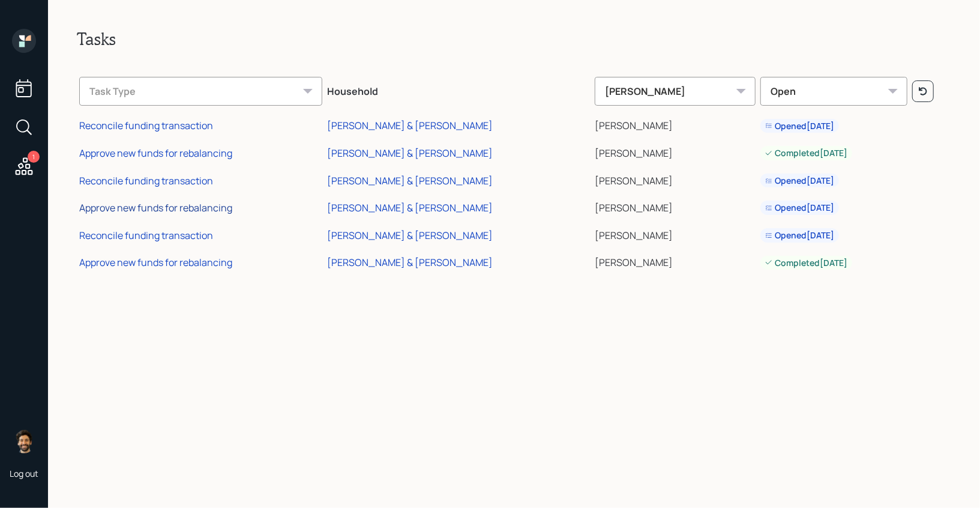
click at [143, 205] on div "Approve new funds for rebalancing" at bounding box center [155, 207] width 153 height 13
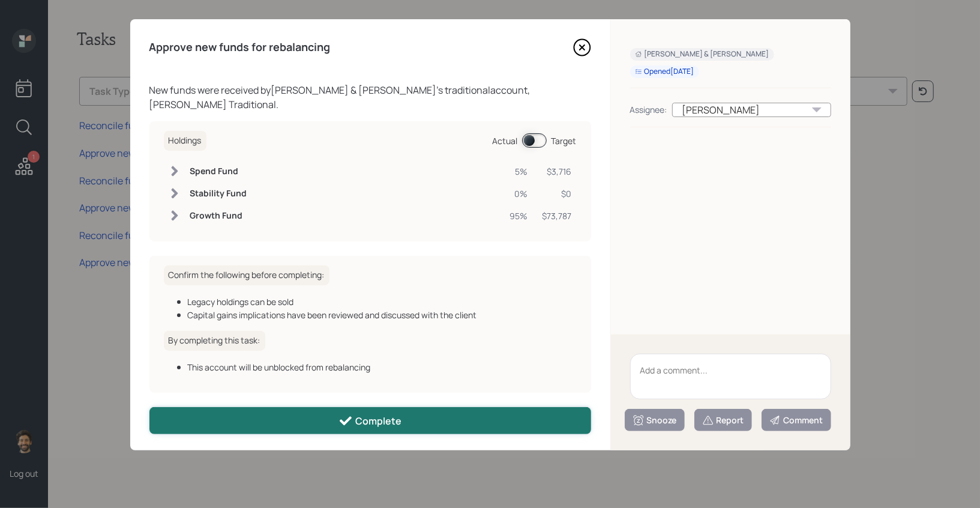
click at [247, 414] on button "Complete" at bounding box center [371, 420] width 442 height 27
